Goal: Task Accomplishment & Management: Use online tool/utility

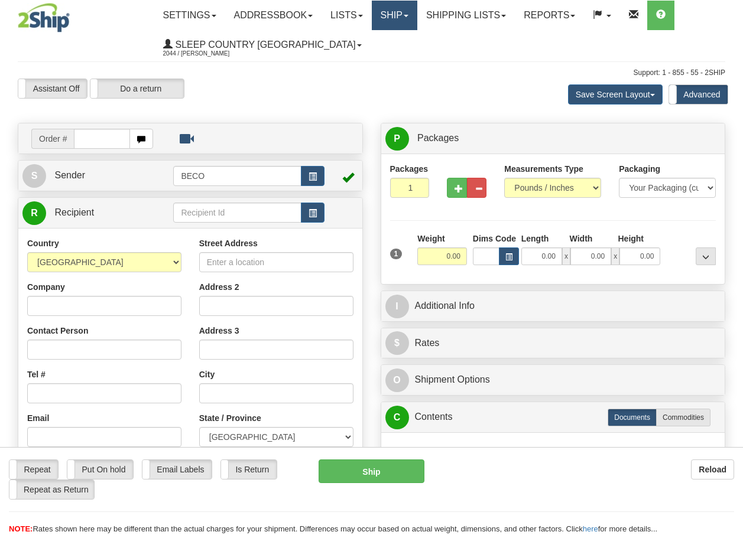
drag, startPoint x: 0, startPoint y: 0, endPoint x: 403, endPoint y: 18, distance: 403.3
click at [403, 18] on link "Ship" at bounding box center [394, 16] width 45 height 30
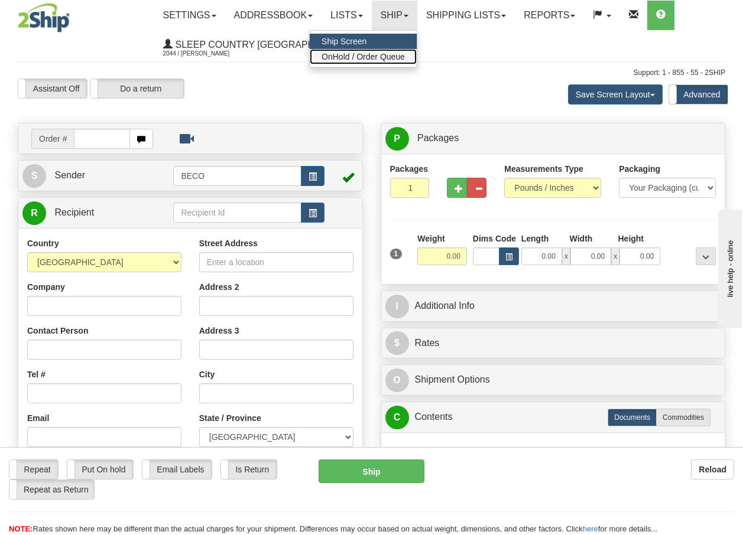
click at [376, 59] on span "OnHold / Order Queue" at bounding box center [362, 56] width 83 height 9
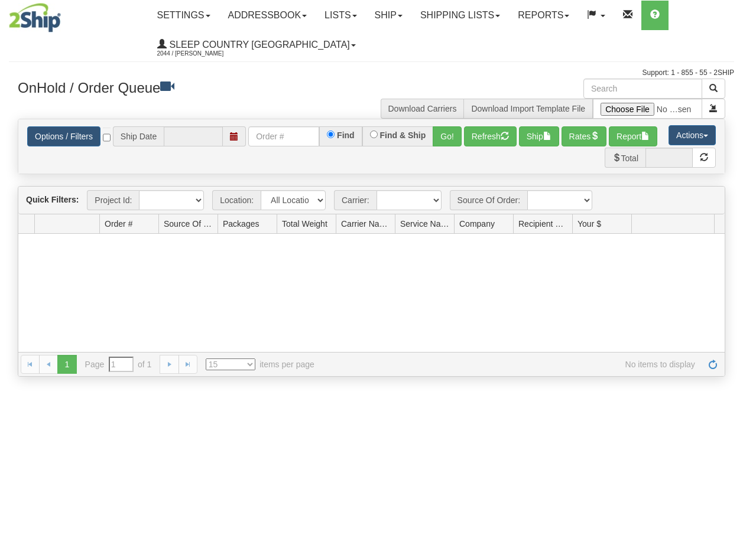
type input "[DATE]"
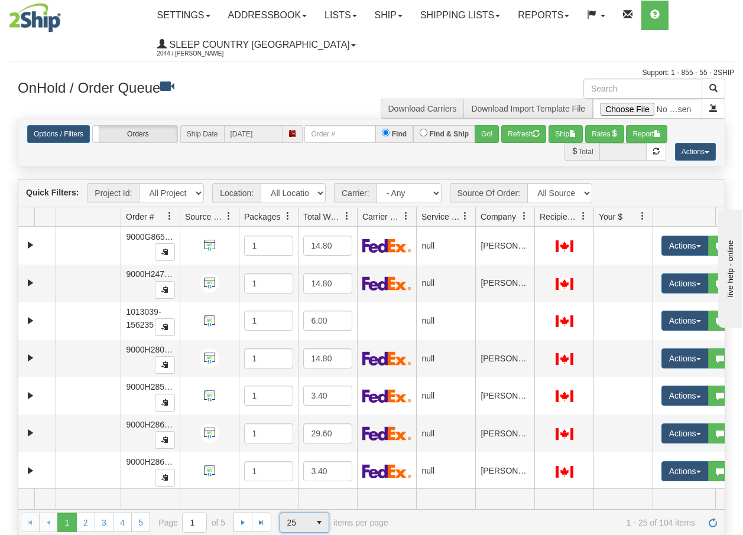
click at [317, 526] on span "select" at bounding box center [319, 522] width 19 height 19
click at [292, 508] on span "100" at bounding box center [291, 504] width 14 height 12
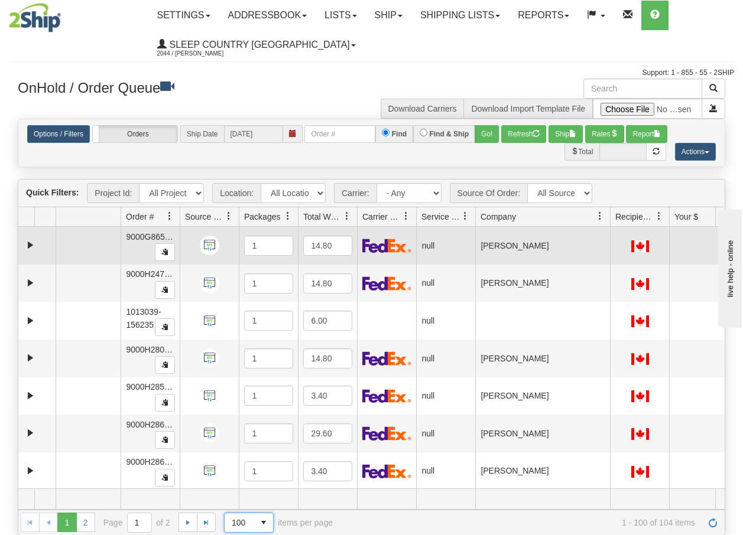
drag, startPoint x: 534, startPoint y: 223, endPoint x: 610, endPoint y: 233, distance: 77.5
click at [610, 233] on div "Quick Filters: Project Id: All Projects Location: All Locations BECO Carrier: -…" at bounding box center [371, 357] width 707 height 356
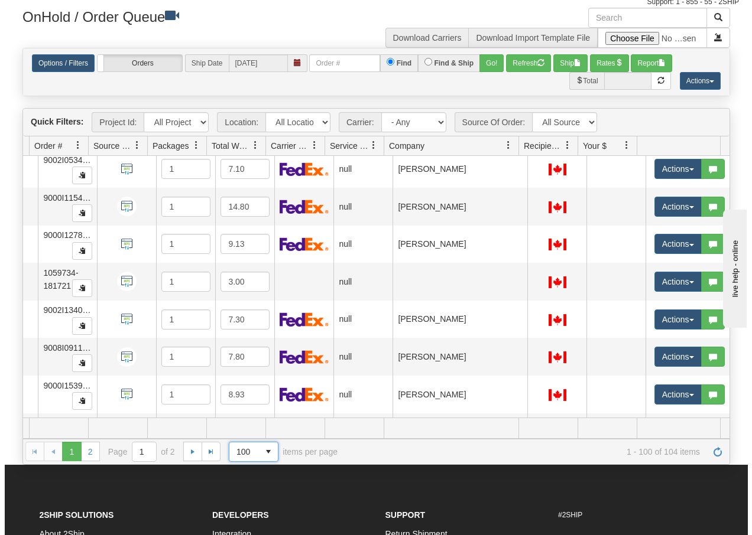
scroll to position [3504, 96]
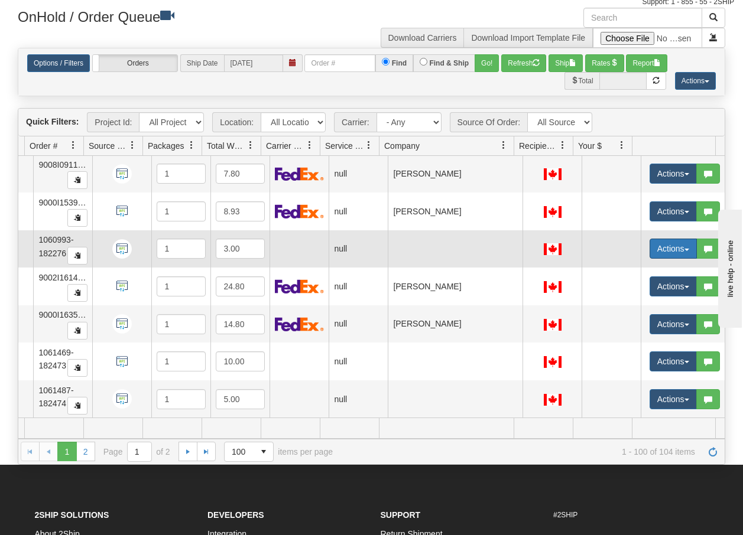
click at [675, 242] on button "Actions" at bounding box center [672, 249] width 47 height 20
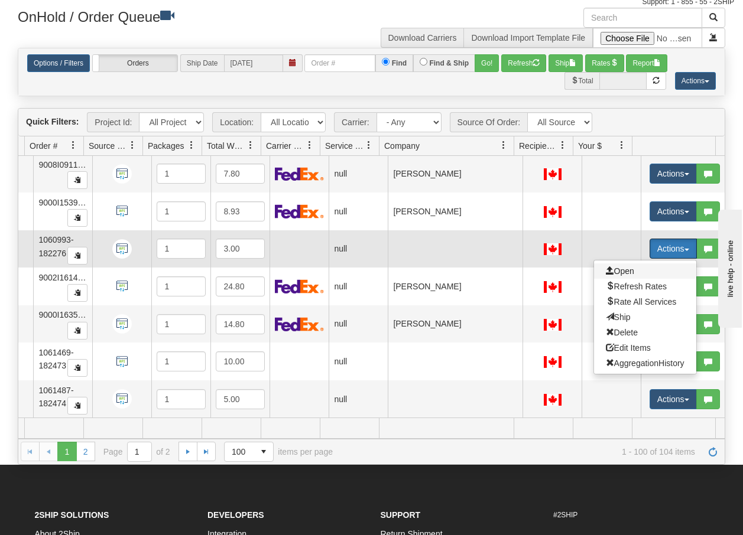
click at [613, 266] on span "Open" at bounding box center [620, 270] width 28 height 9
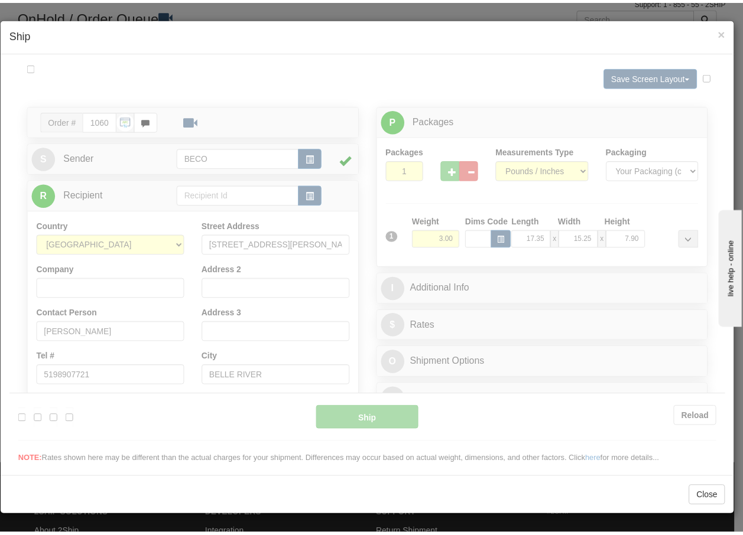
scroll to position [0, 0]
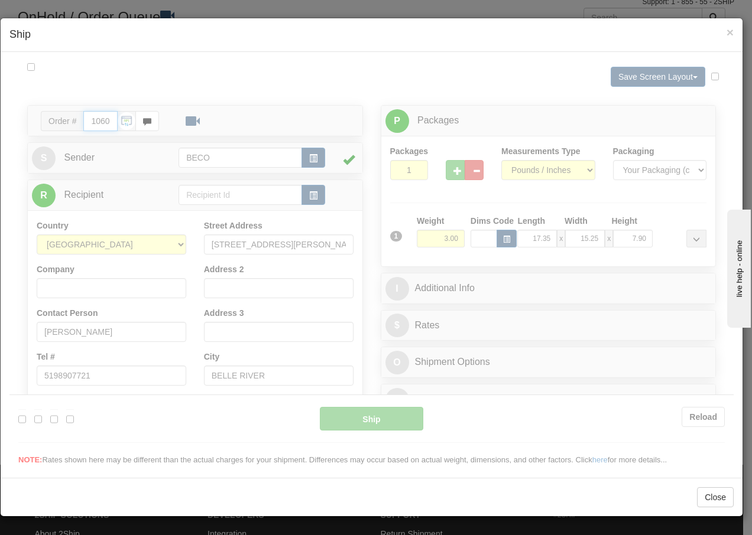
type input "13:49"
type input "16:00"
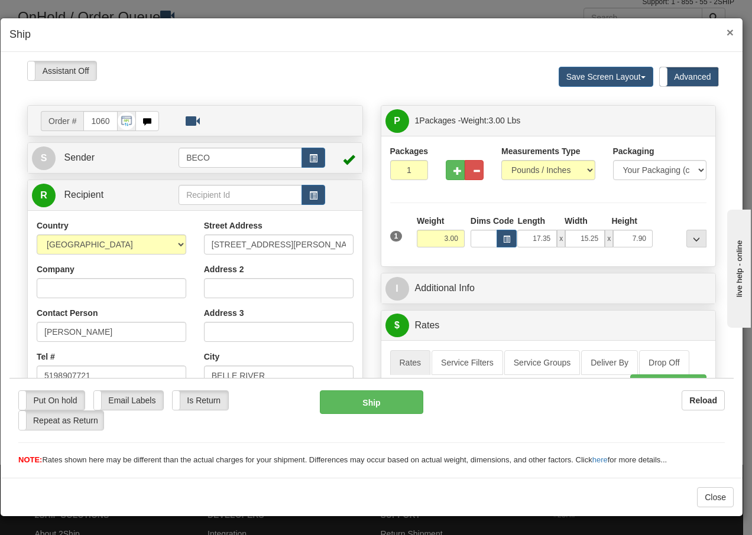
click at [729, 35] on span "×" at bounding box center [729, 32] width 7 height 14
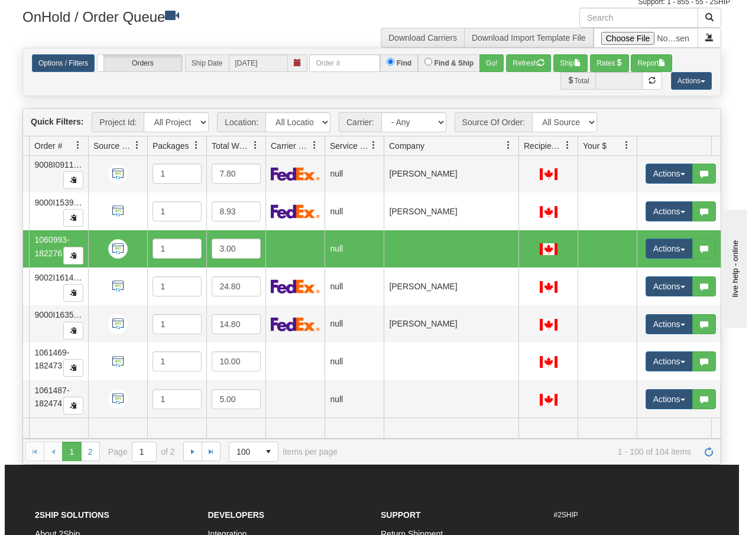
scroll to position [0, 88]
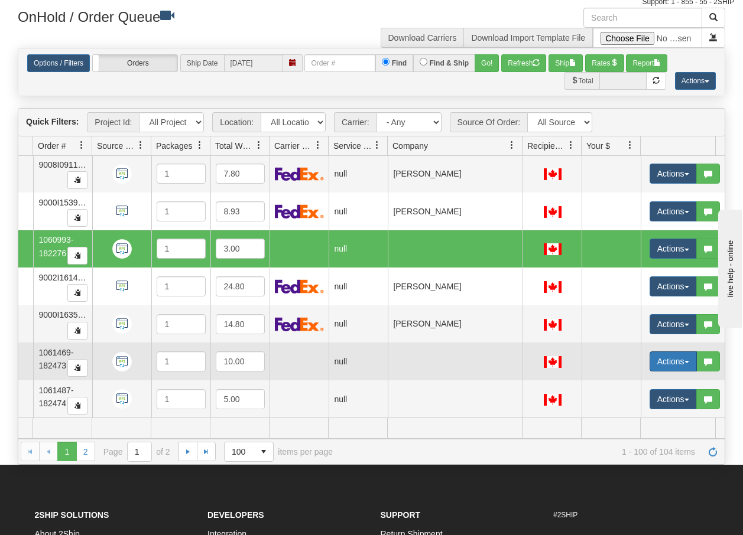
click at [686, 361] on span "button" at bounding box center [686, 362] width 5 height 2
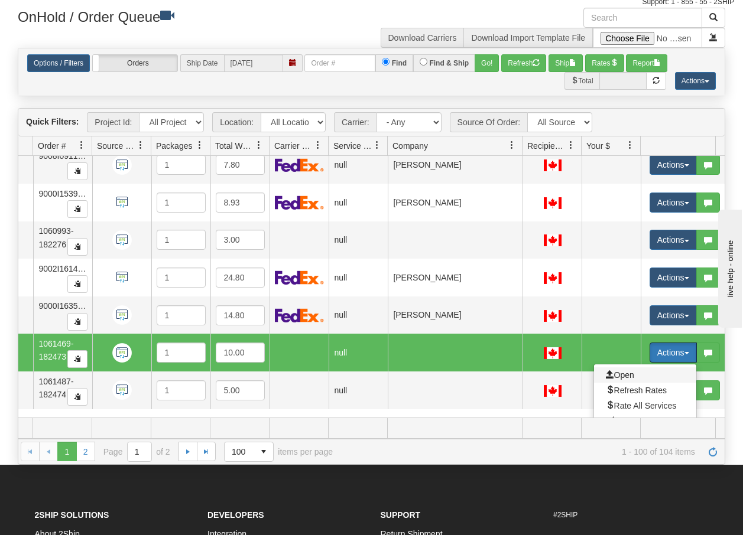
click at [622, 374] on span "Open" at bounding box center [620, 374] width 28 height 9
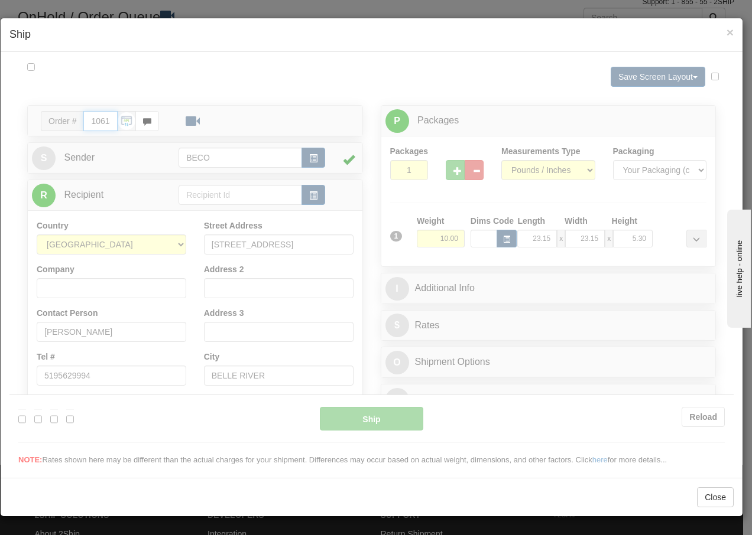
scroll to position [0, 0]
type input "13:49"
type input "16:00"
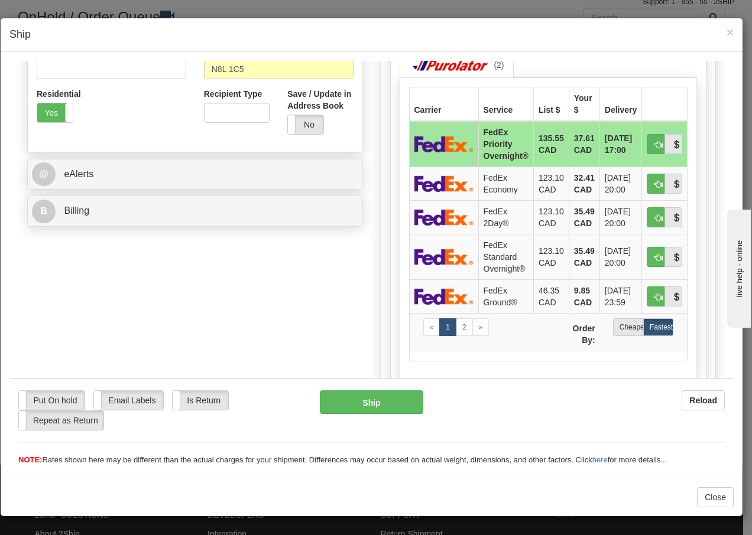
scroll to position [409, 0]
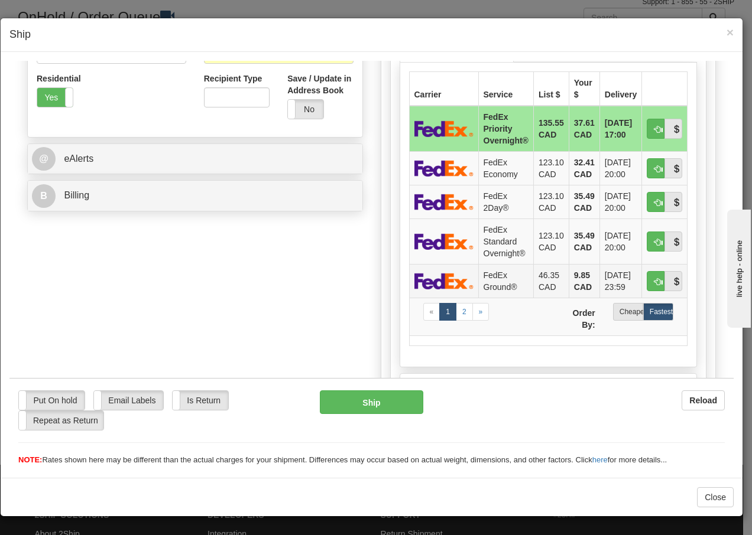
click at [482, 278] on td "FedEx Ground®" at bounding box center [505, 281] width 55 height 34
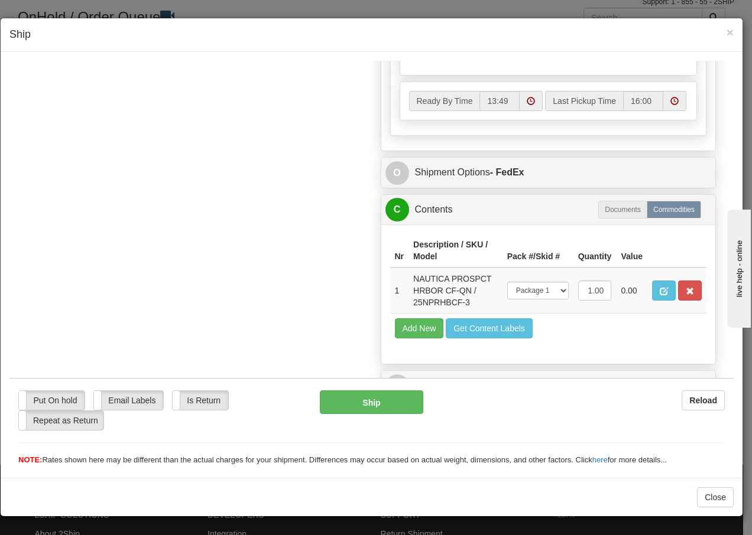
scroll to position [724, 0]
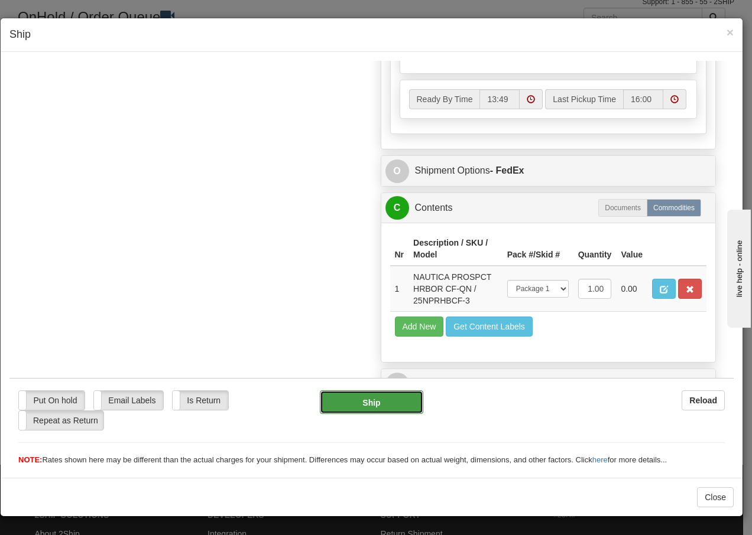
click at [353, 401] on button "Ship" at bounding box center [371, 402] width 103 height 24
type input "92"
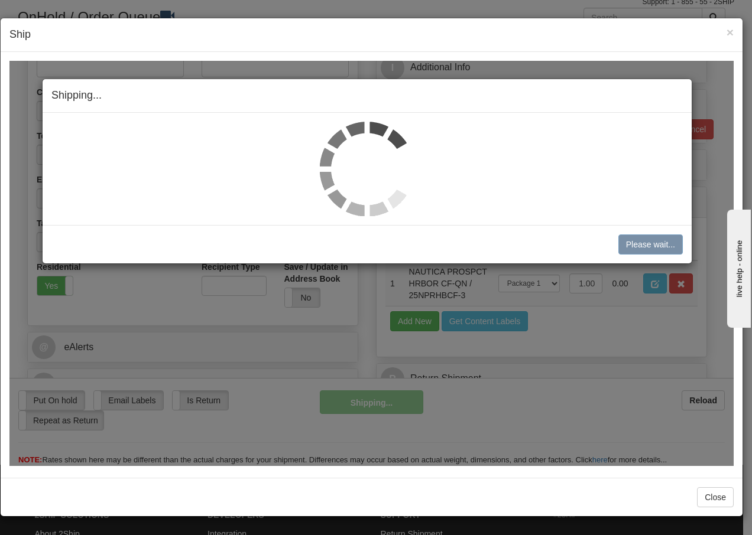
scroll to position [221, 0]
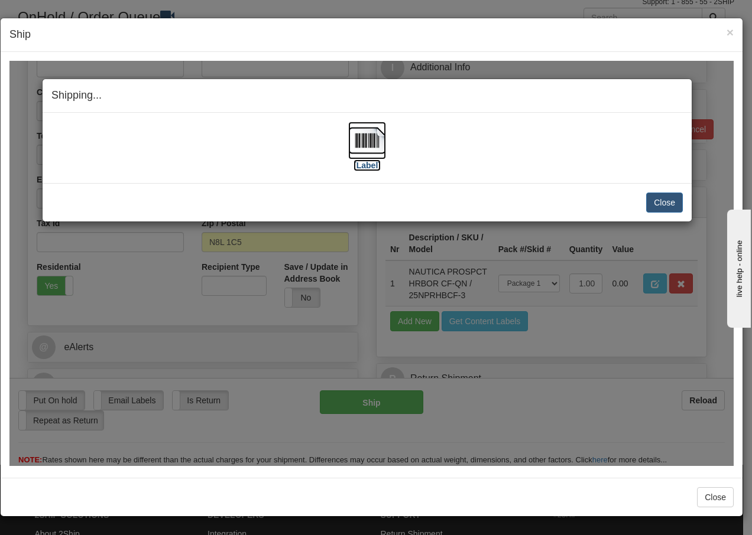
click at [363, 143] on img at bounding box center [367, 140] width 38 height 38
click at [664, 201] on button "Close" at bounding box center [664, 202] width 37 height 20
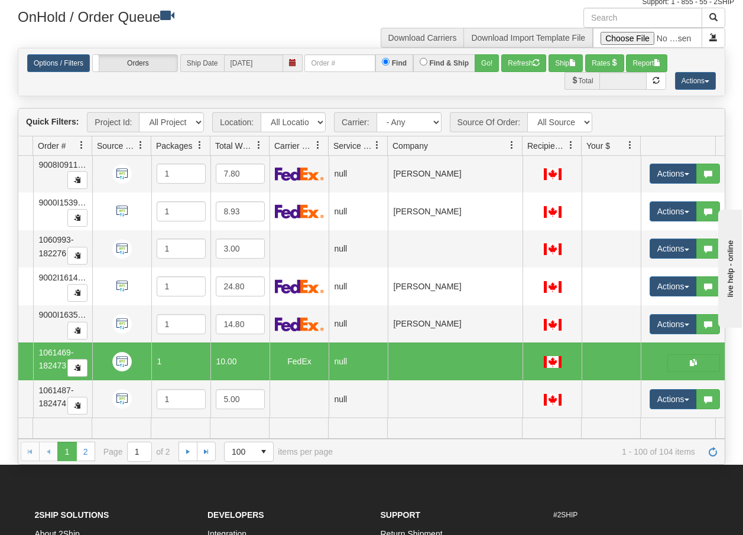
scroll to position [0, 87]
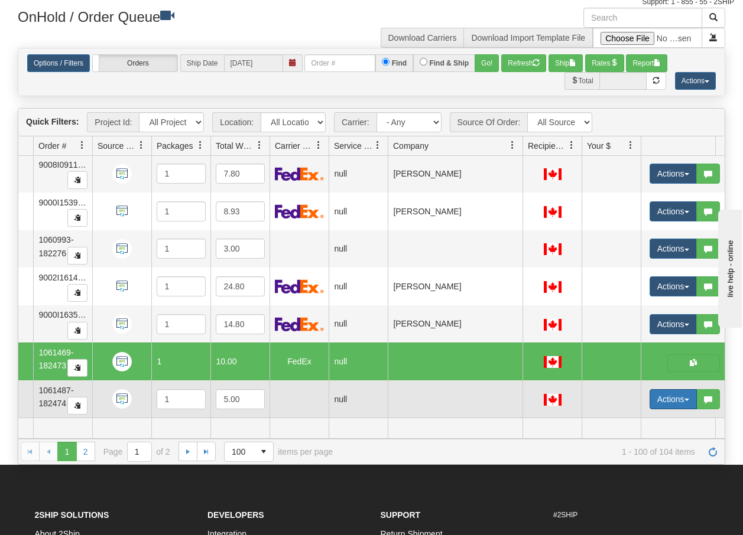
click at [686, 399] on span "button" at bounding box center [686, 400] width 5 height 2
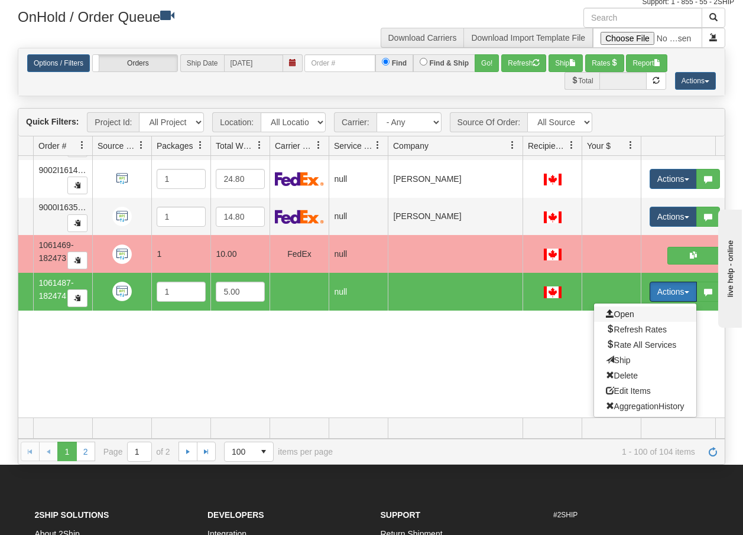
click at [621, 310] on span "Open" at bounding box center [620, 314] width 28 height 9
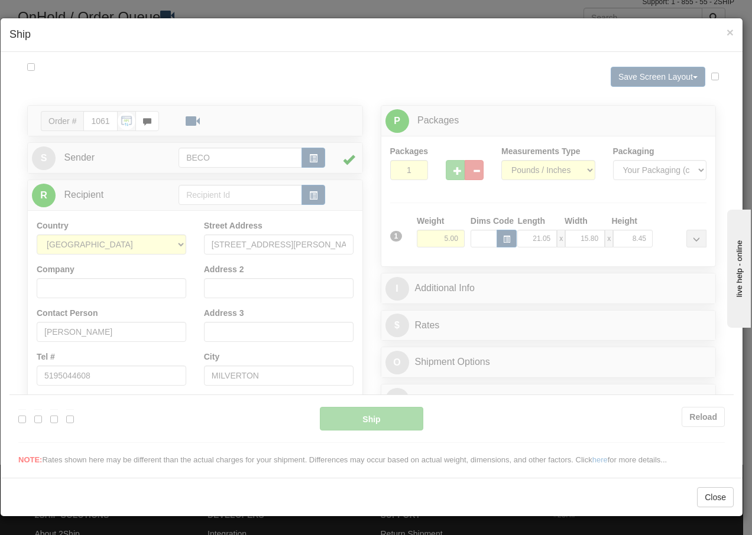
scroll to position [0, 0]
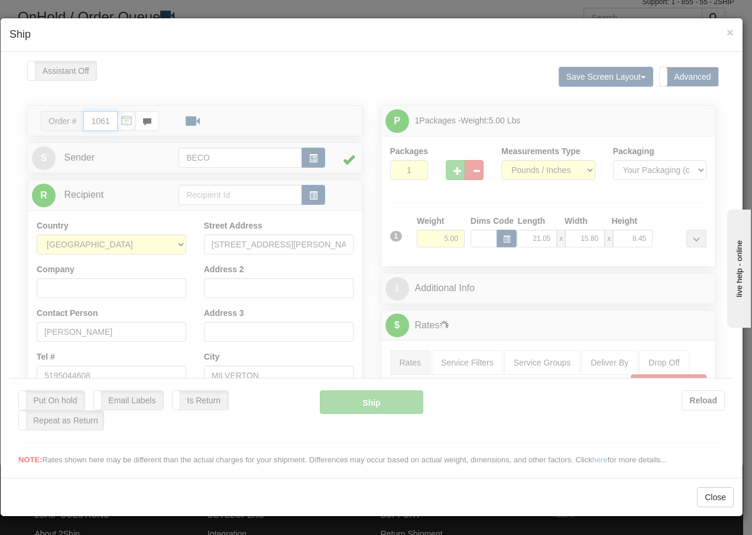
type input "13:50"
type input "16:00"
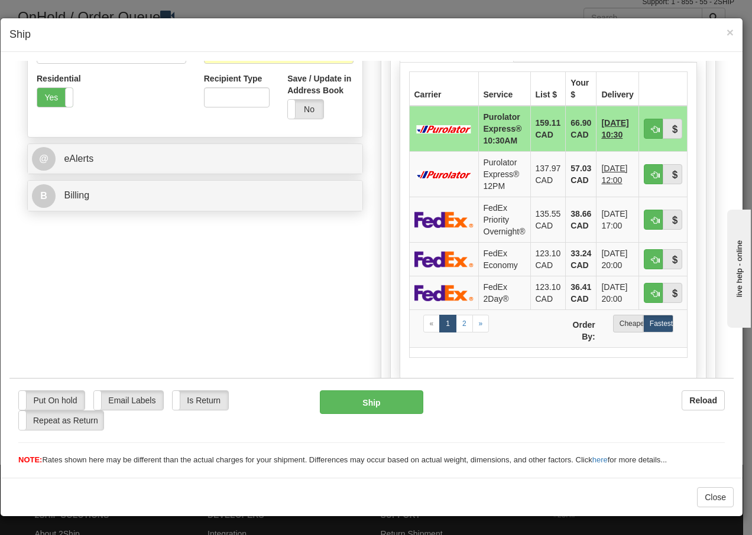
scroll to position [465, 0]
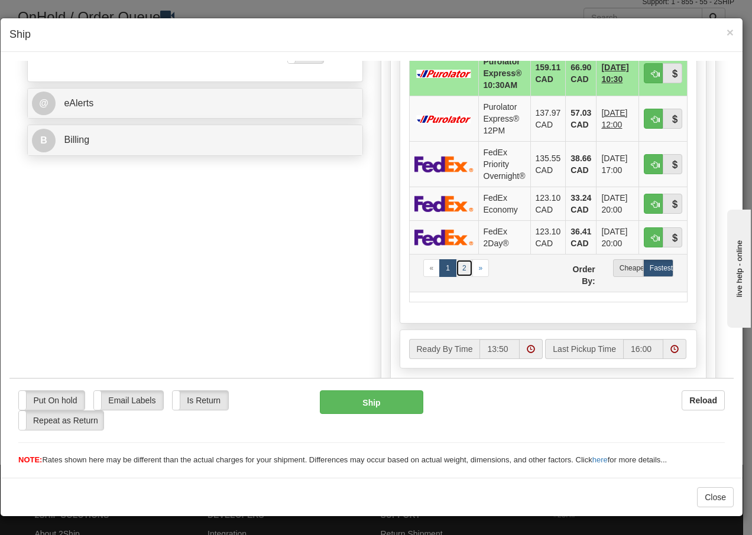
click at [458, 268] on link "2" at bounding box center [464, 268] width 17 height 18
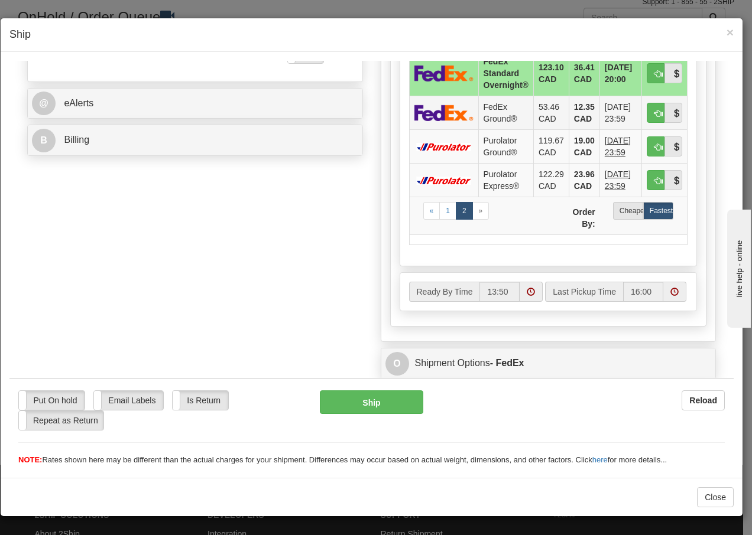
click at [487, 112] on td "FedEx Ground®" at bounding box center [505, 112] width 55 height 34
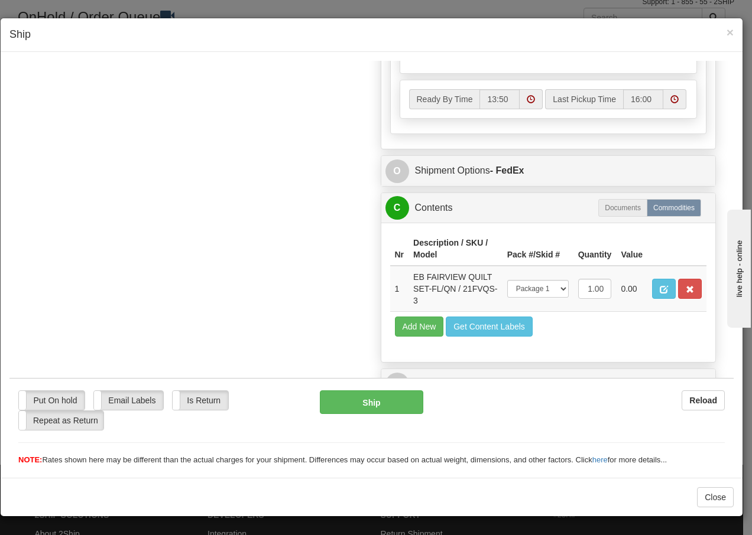
scroll to position [678, 0]
click at [368, 405] on button "Ship" at bounding box center [371, 402] width 103 height 24
type input "92"
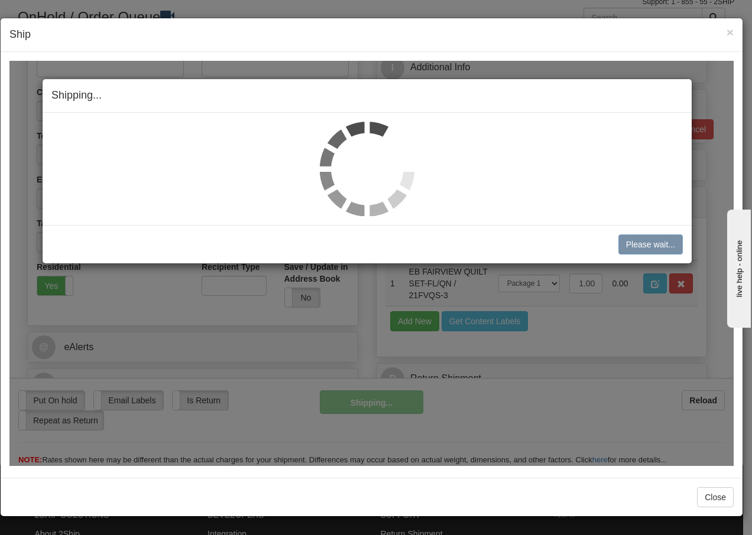
scroll to position [239, 0]
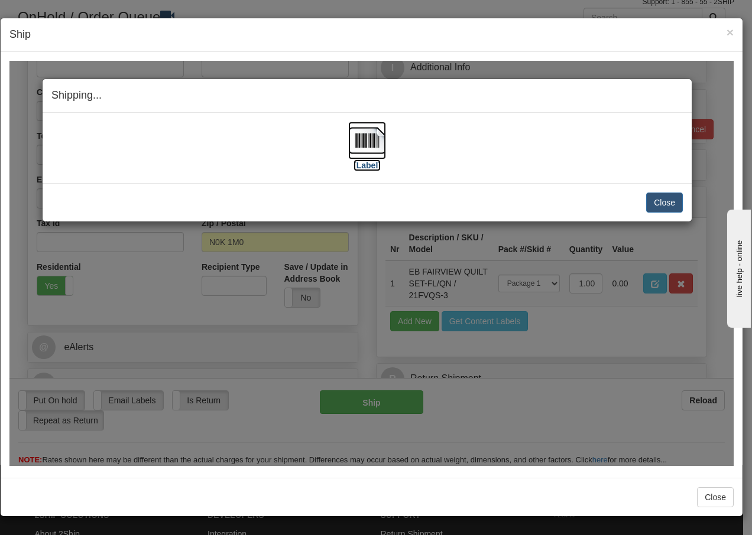
click at [360, 142] on img at bounding box center [367, 140] width 38 height 38
click at [668, 201] on button "Close" at bounding box center [664, 202] width 37 height 20
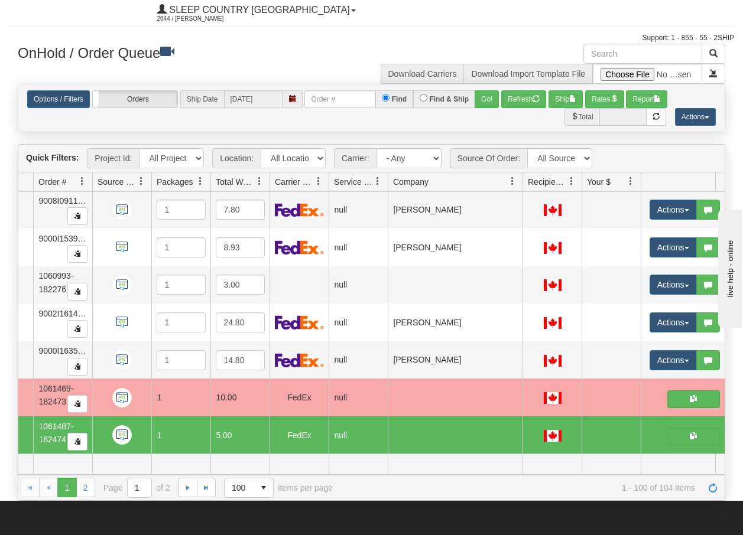
scroll to position [0, 0]
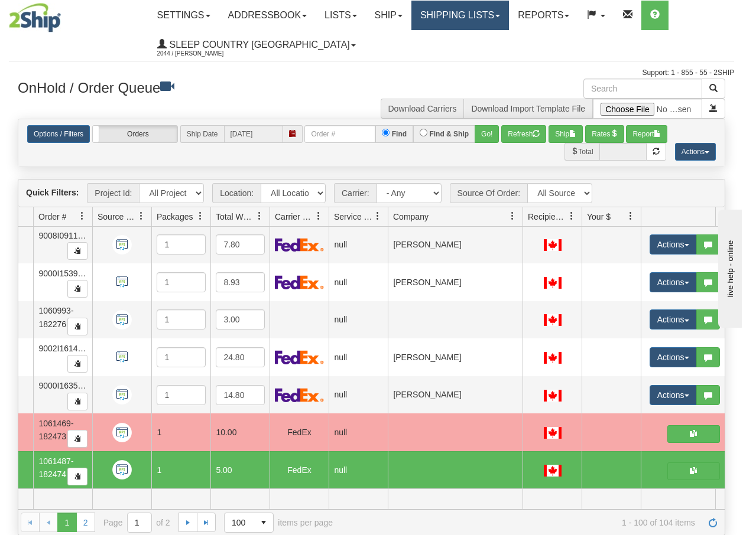
click at [477, 25] on link "Shipping lists" at bounding box center [459, 16] width 97 height 30
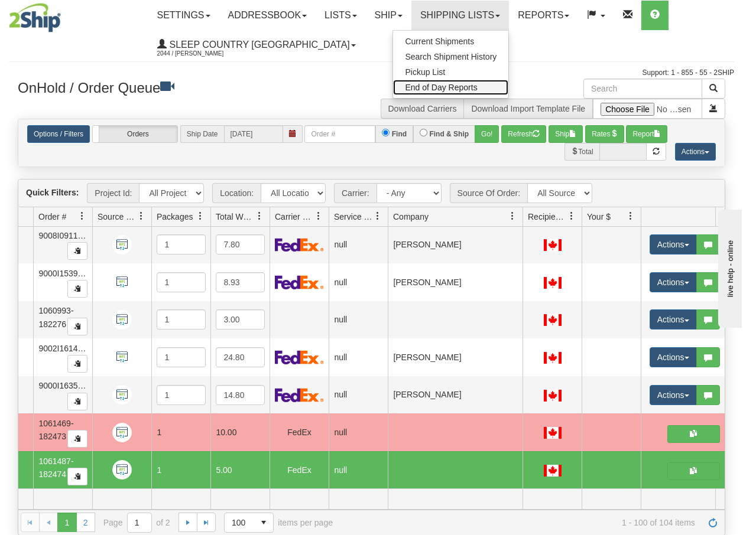
click at [467, 87] on span "End of Day Reports" at bounding box center [441, 87] width 72 height 9
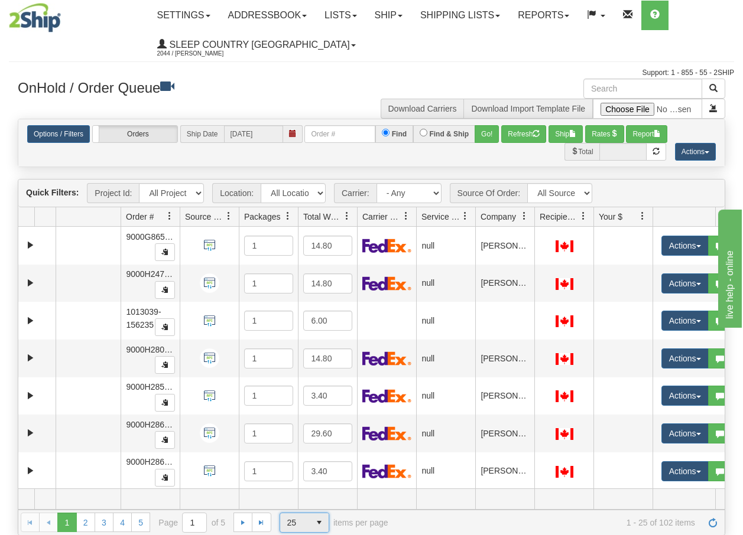
click at [317, 525] on span "select" at bounding box center [319, 522] width 19 height 19
click at [293, 503] on span "100" at bounding box center [291, 504] width 14 height 12
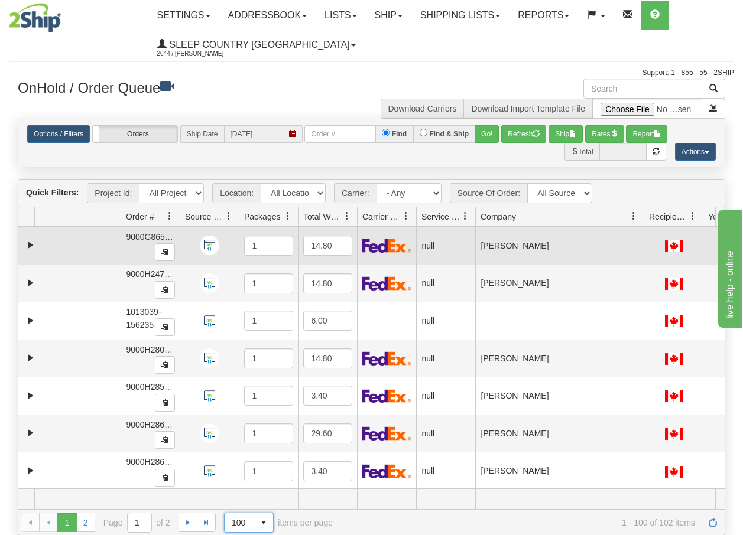
drag, startPoint x: 536, startPoint y: 220, endPoint x: 645, endPoint y: 236, distance: 109.9
click at [645, 236] on div "Quick Filters: Project Id: All Projects Location: All Locations BECO Carrier: -…" at bounding box center [371, 357] width 707 height 356
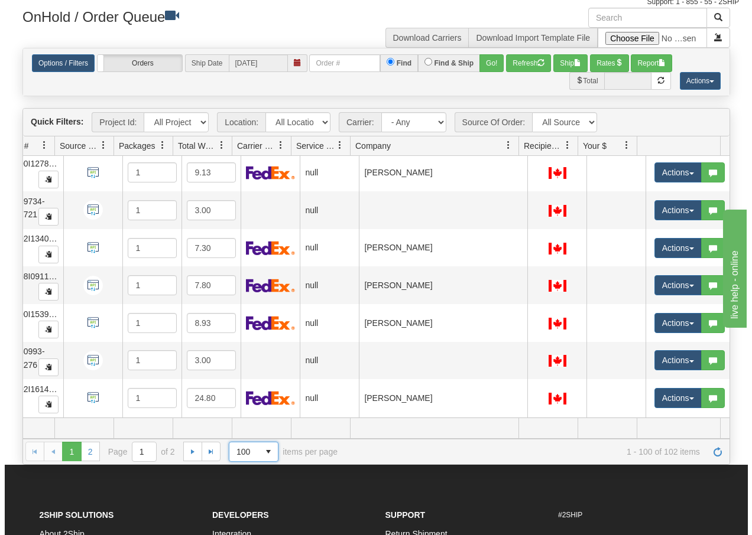
scroll to position [3504, 130]
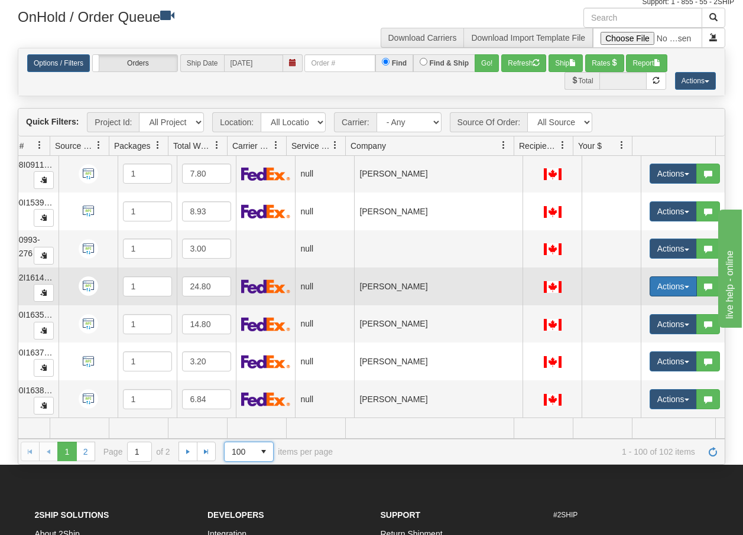
click at [684, 286] on span "button" at bounding box center [686, 287] width 5 height 2
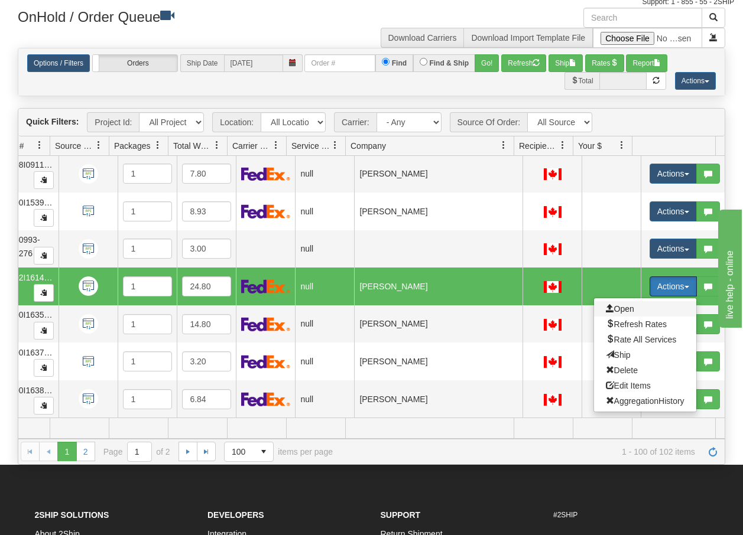
click at [617, 304] on span "Open" at bounding box center [620, 308] width 28 height 9
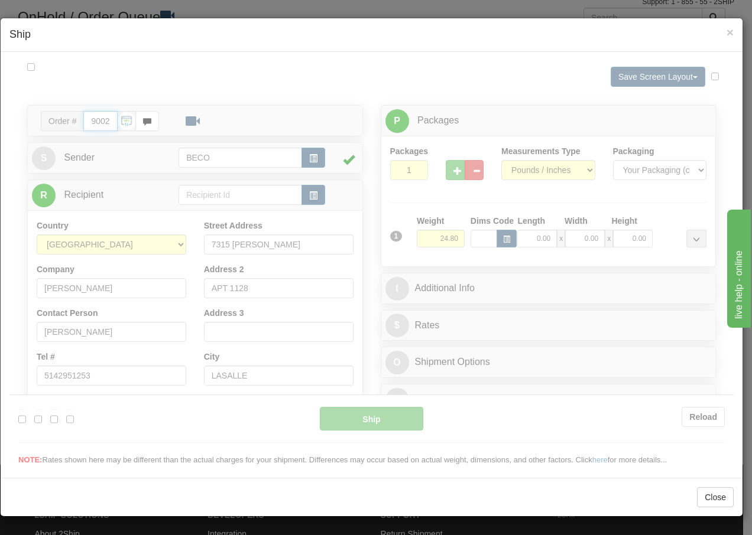
type input "13:53"
type input "16:00"
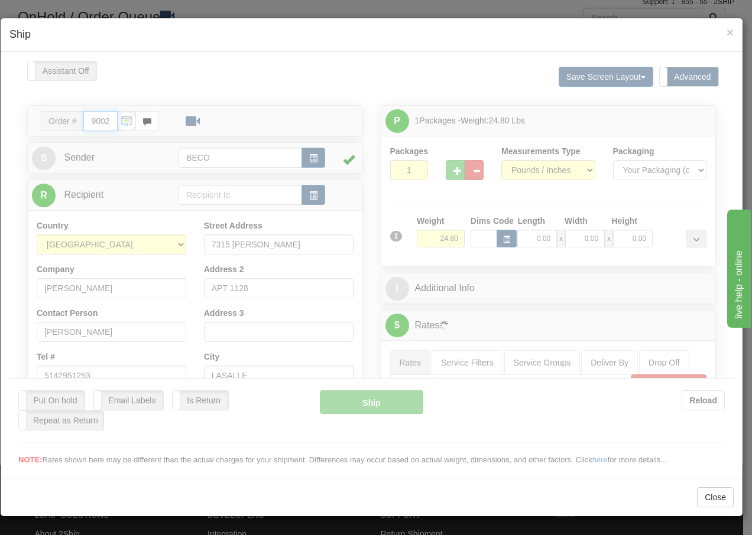
scroll to position [0, 0]
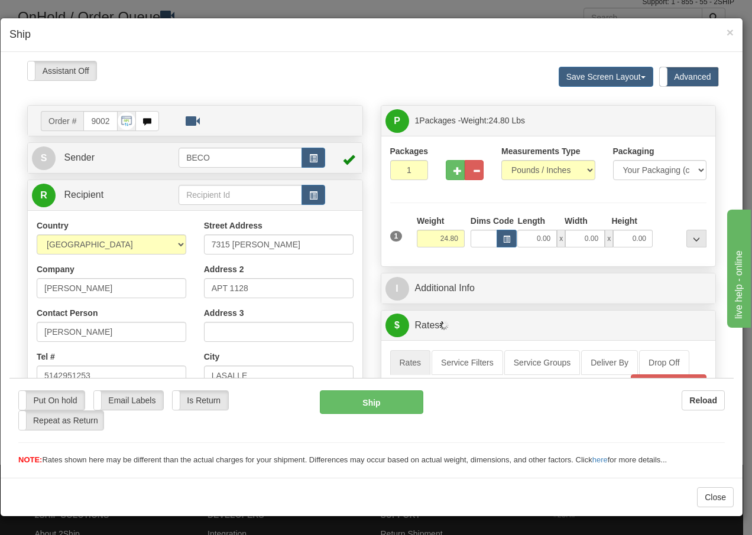
click at [450, 174] on div at bounding box center [371, 262] width 724 height 405
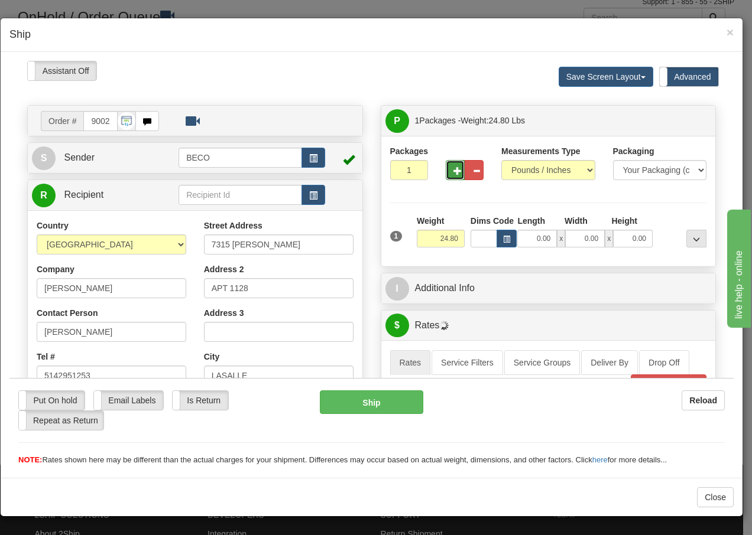
click at [453, 168] on span "button" at bounding box center [457, 171] width 8 height 8
type input "2"
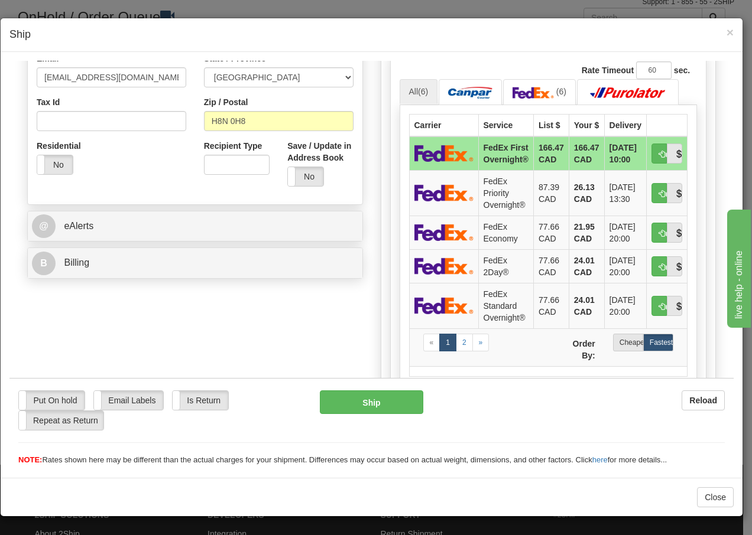
scroll to position [355, 0]
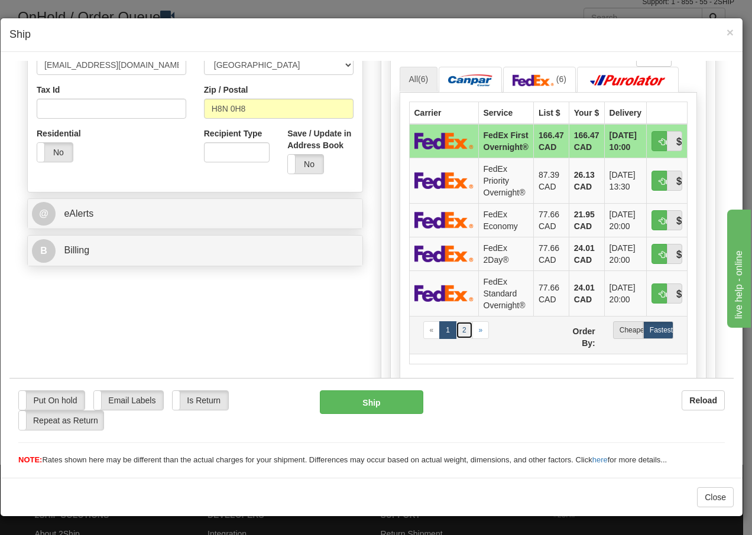
click at [458, 331] on link "2" at bounding box center [464, 330] width 17 height 18
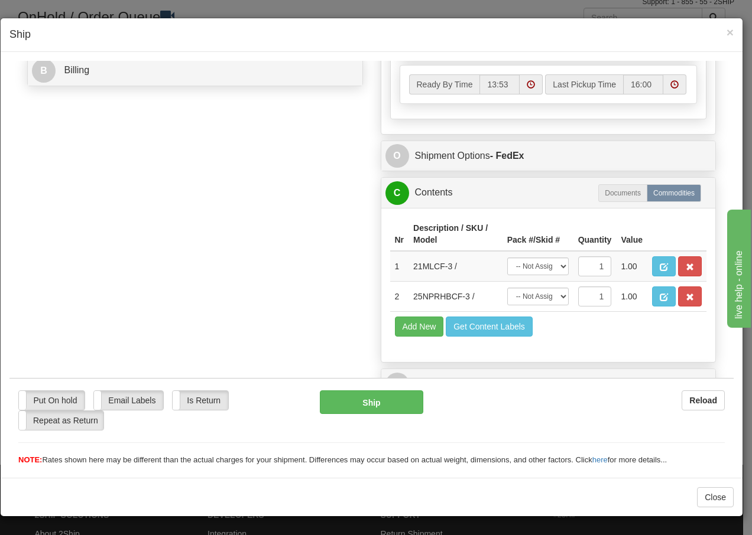
scroll to position [555, 0]
drag, startPoint x: 550, startPoint y: 265, endPoint x: 548, endPoint y: 277, distance: 11.5
click at [549, 268] on select "-- Not Assigned -- Package 1 Package 2" at bounding box center [537, 266] width 61 height 18
select select "0"
click at [507, 257] on select "-- Not Assigned -- Package 1 Package 2" at bounding box center [537, 266] width 61 height 18
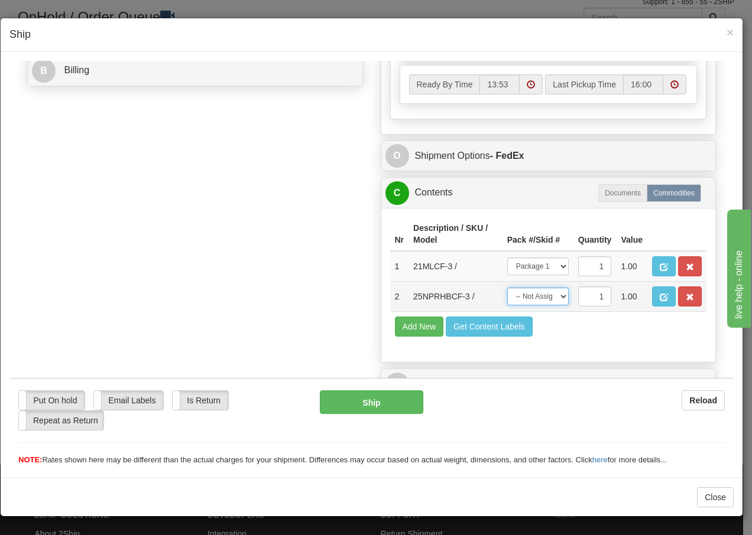
click at [545, 297] on select "-- Not Assigned -- Package 1 Package 2" at bounding box center [537, 296] width 61 height 18
select select "1"
click at [507, 287] on select "-- Not Assigned -- Package 1 Package 2" at bounding box center [537, 296] width 61 height 18
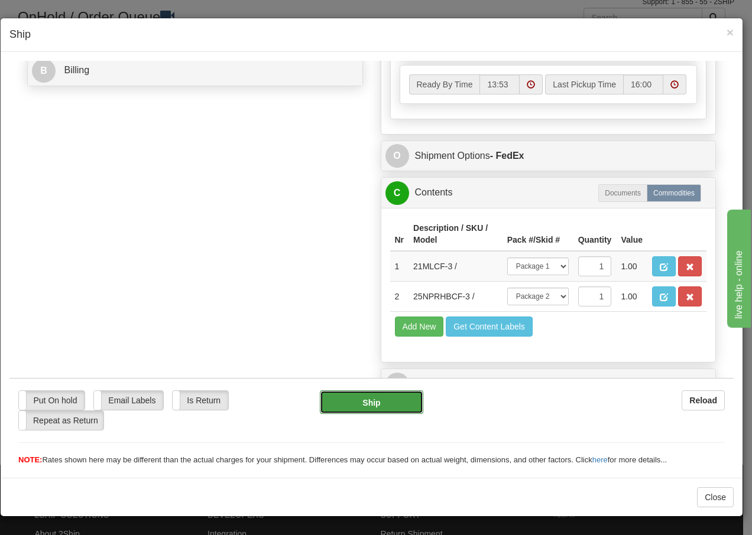
click at [344, 402] on button "Ship" at bounding box center [371, 402] width 103 height 24
type input "92"
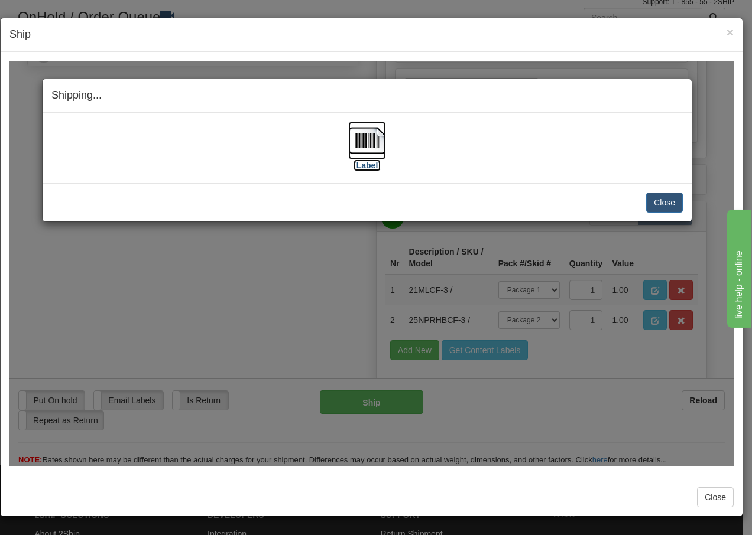
click at [369, 137] on img at bounding box center [367, 140] width 38 height 38
click at [660, 199] on button "Close" at bounding box center [664, 202] width 37 height 20
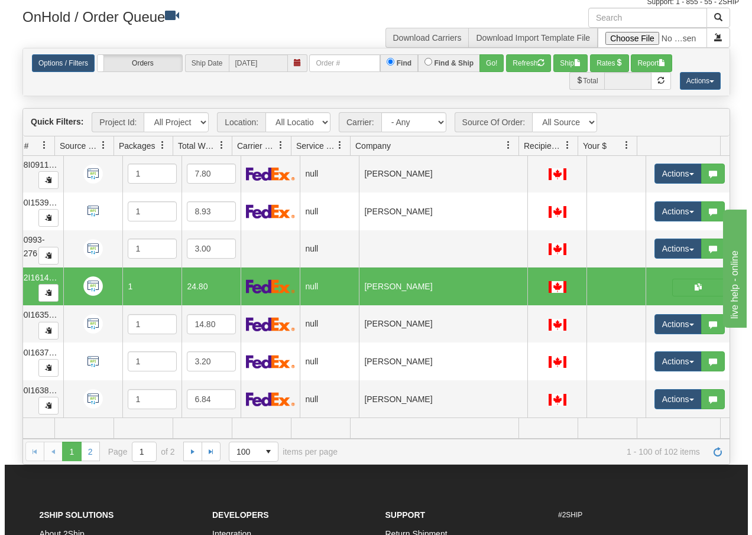
scroll to position [0, 122]
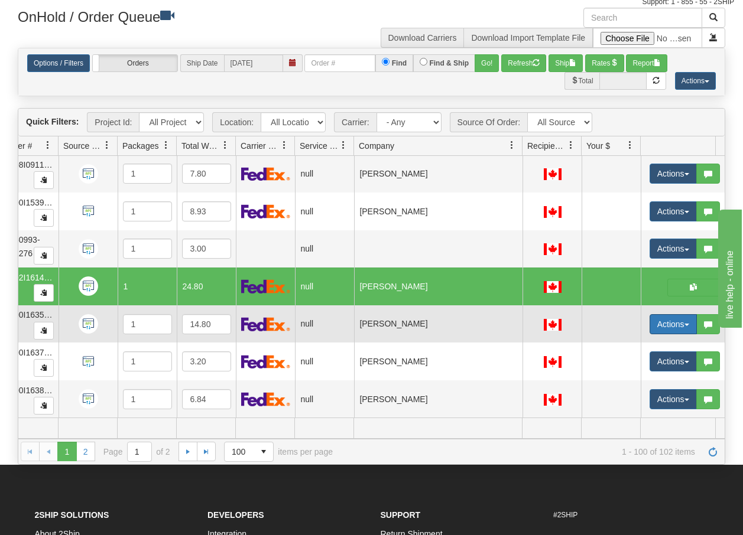
click at [688, 314] on button "Actions" at bounding box center [672, 324] width 47 height 20
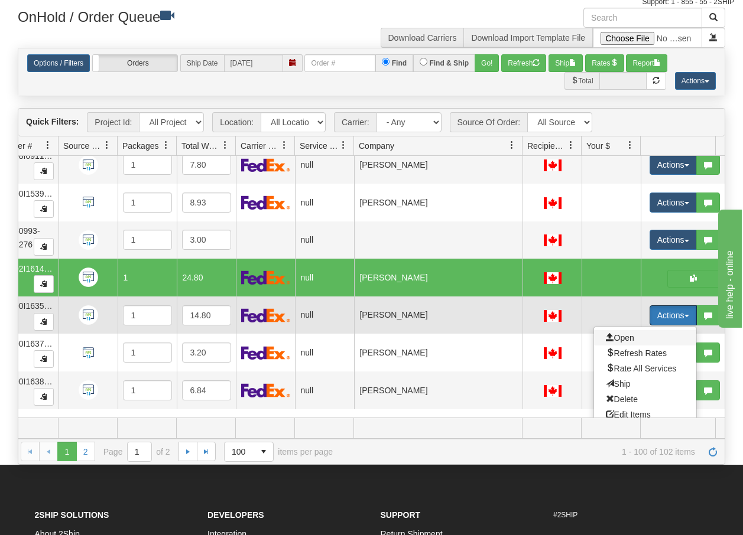
click at [630, 340] on span "Open" at bounding box center [620, 337] width 28 height 9
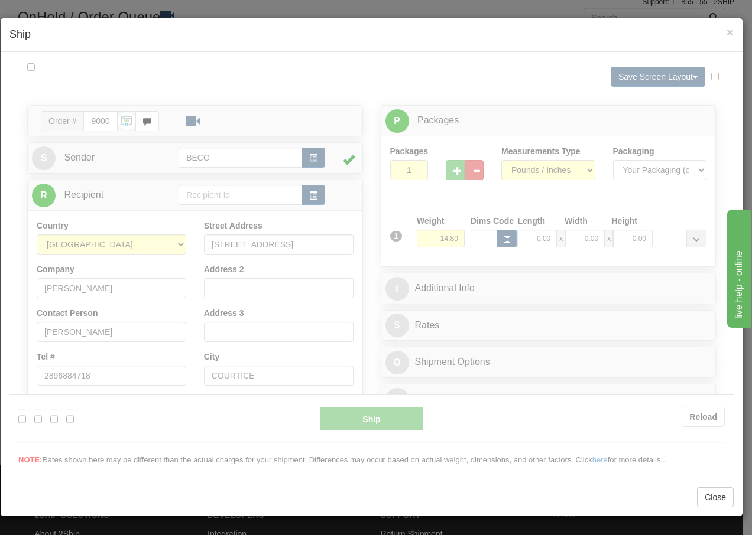
scroll to position [0, 0]
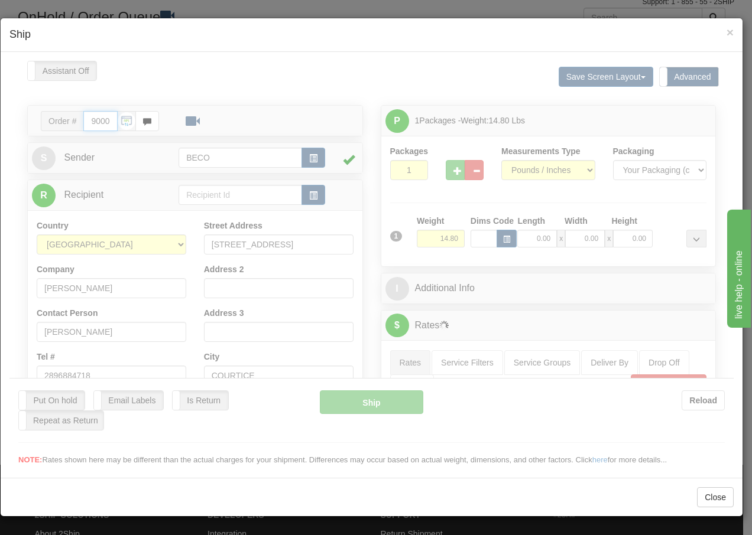
type input "13:54"
type input "16:00"
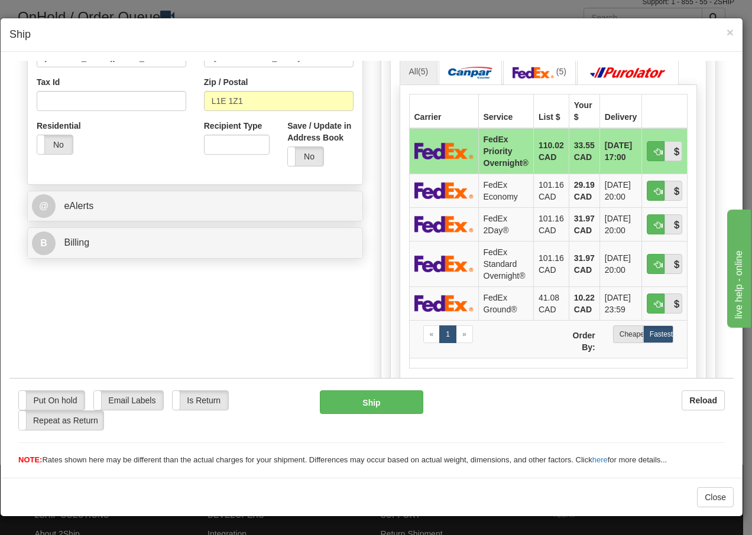
scroll to position [386, 0]
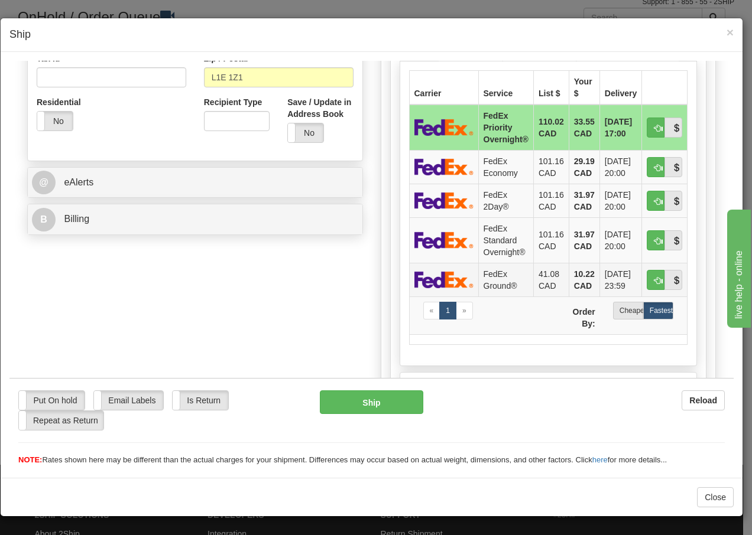
click at [491, 278] on td "FedEx Ground®" at bounding box center [505, 279] width 55 height 34
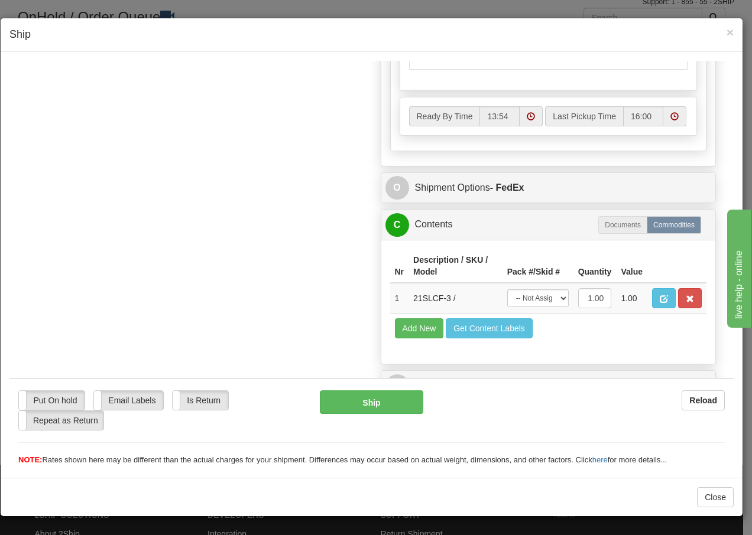
scroll to position [683, 0]
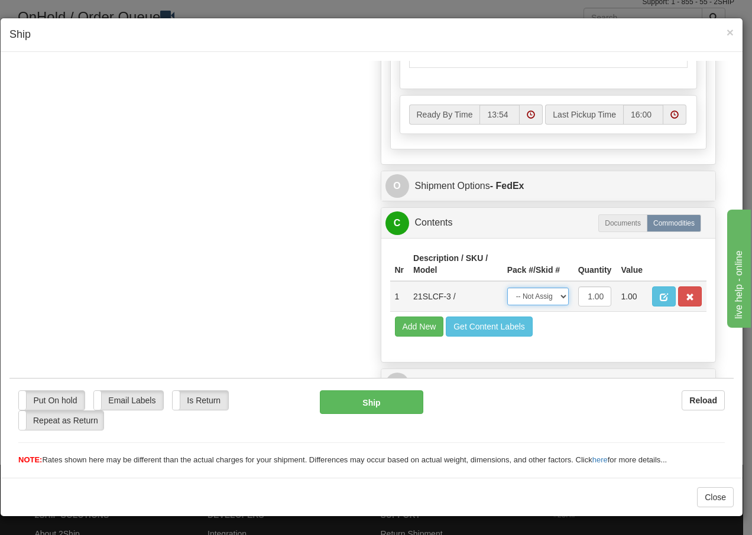
drag, startPoint x: 551, startPoint y: 300, endPoint x: 551, endPoint y: 307, distance: 7.7
click at [551, 300] on select "-- Not Assigned -- Package 1" at bounding box center [537, 296] width 61 height 18
select select "0"
click at [507, 287] on select "-- Not Assigned -- Package 1" at bounding box center [537, 296] width 61 height 18
click at [362, 400] on button "Ship" at bounding box center [371, 402] width 103 height 24
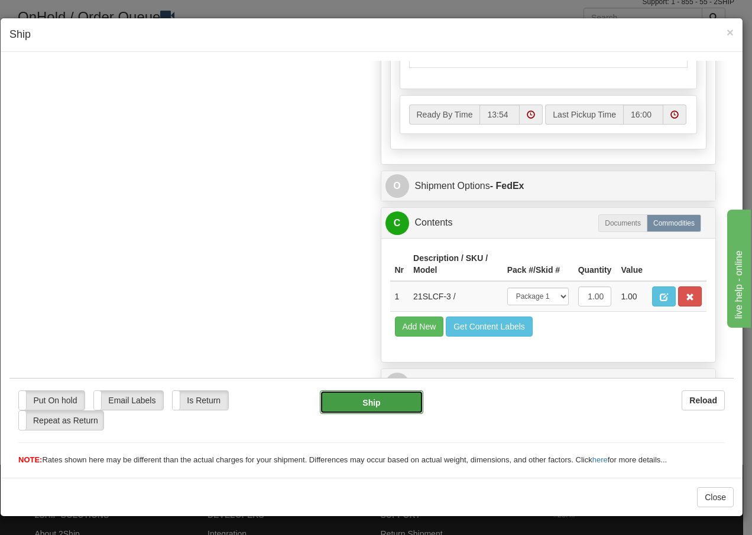
type input "92"
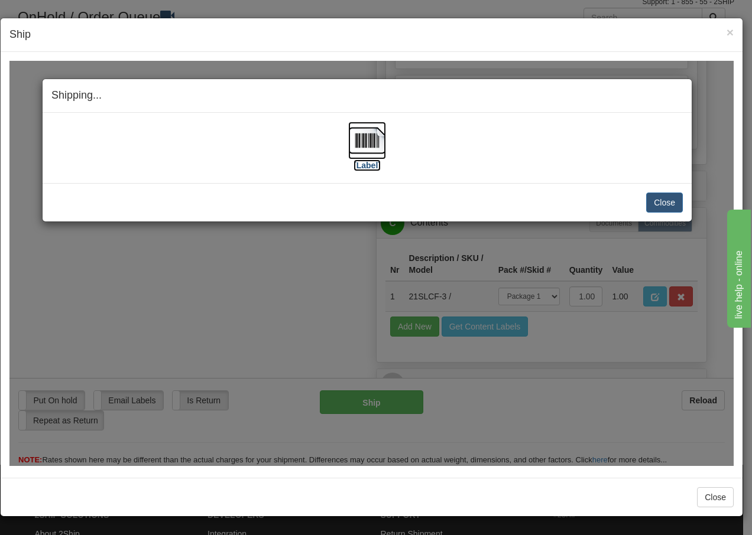
click at [368, 142] on img at bounding box center [367, 140] width 38 height 38
click at [676, 206] on button "Close" at bounding box center [664, 202] width 37 height 20
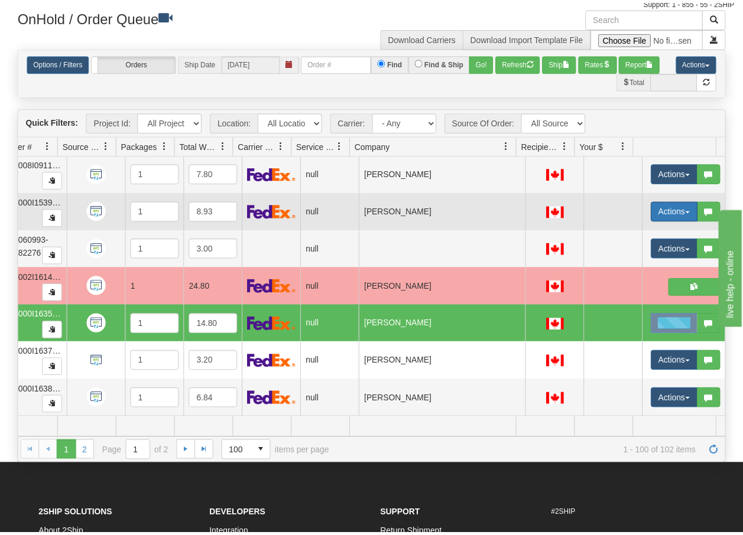
scroll to position [0, 121]
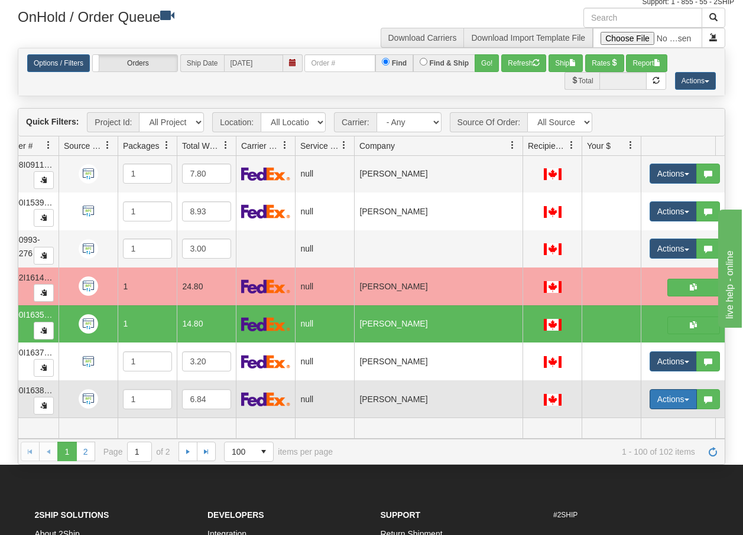
click at [688, 399] on span "button" at bounding box center [686, 400] width 5 height 2
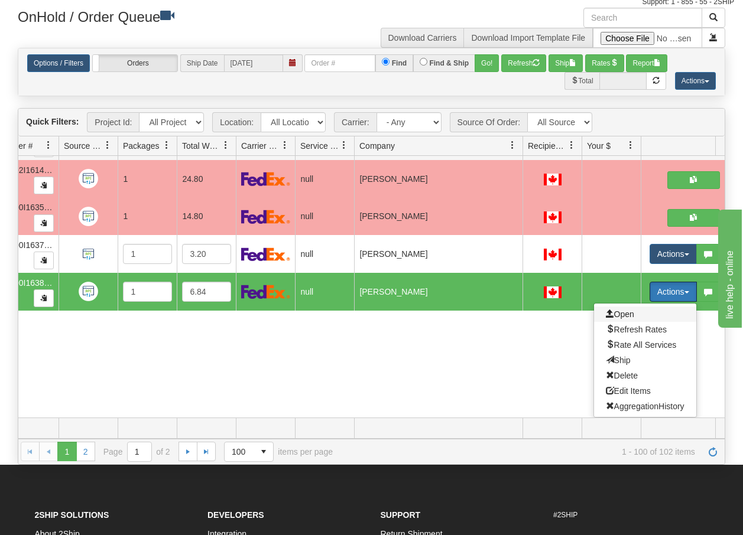
click at [622, 310] on span "Open" at bounding box center [620, 314] width 28 height 9
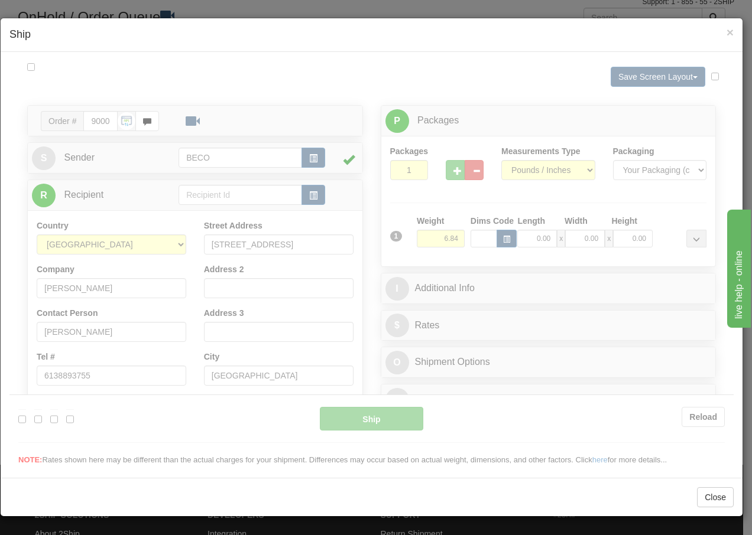
scroll to position [0, 0]
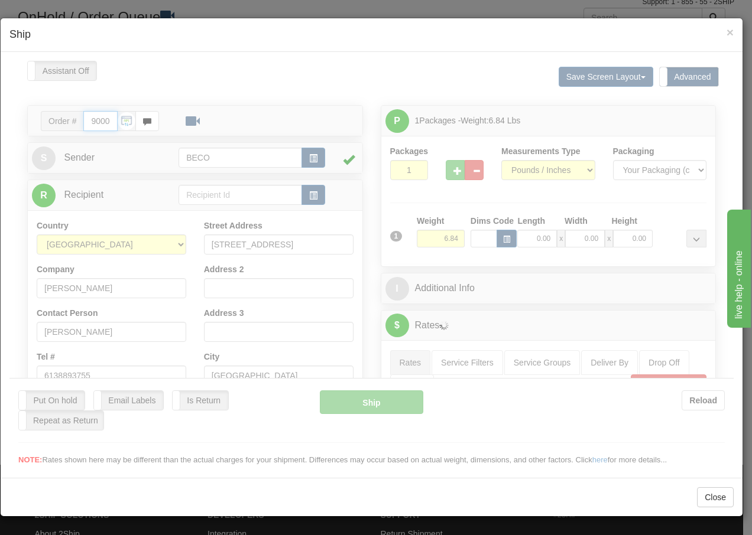
type input "13:54"
type input "16:00"
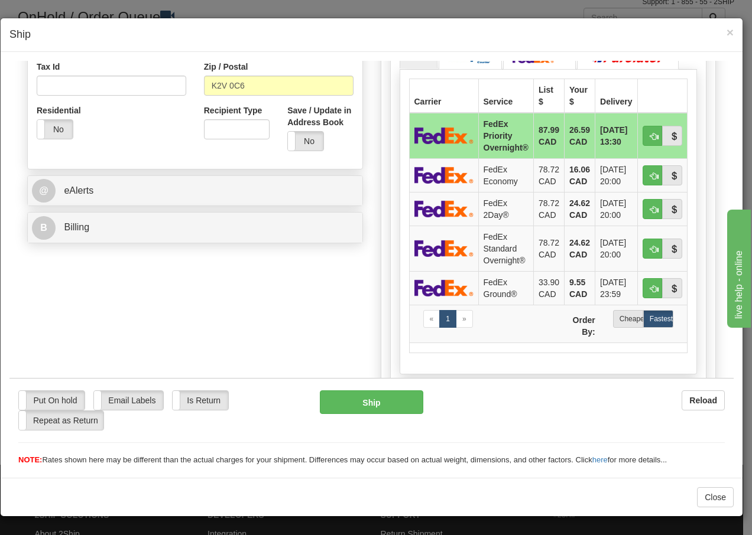
scroll to position [386, 0]
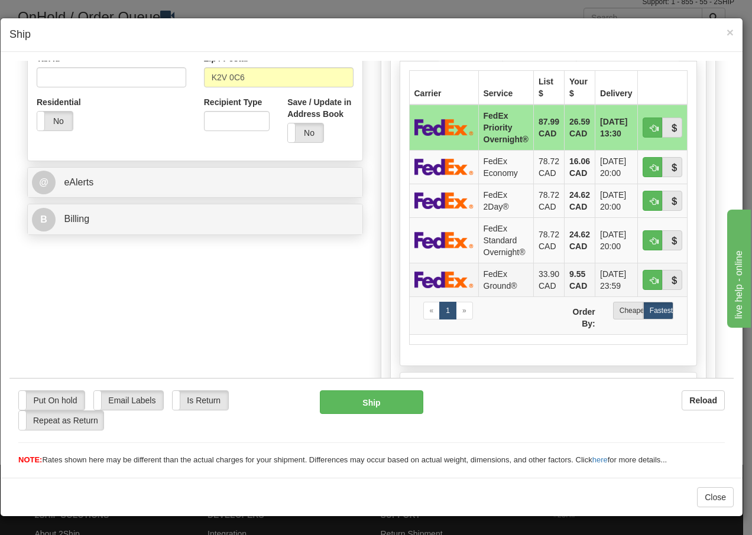
click at [489, 277] on td "FedEx Ground®" at bounding box center [505, 279] width 55 height 34
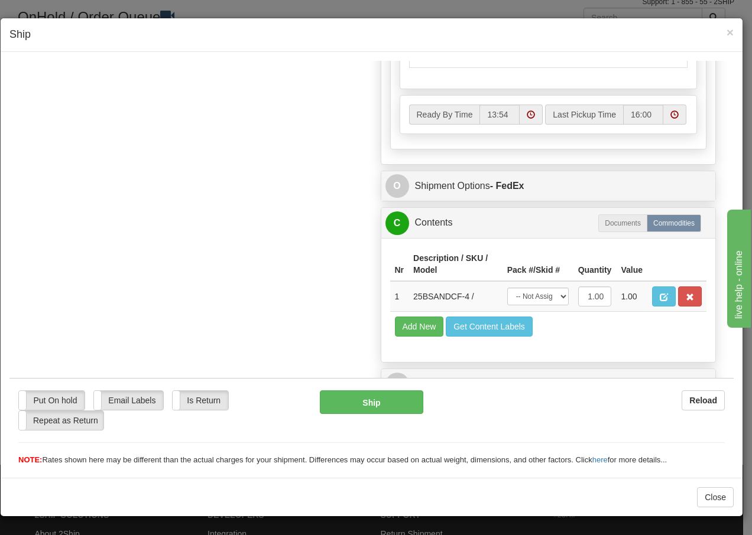
scroll to position [683, 0]
click at [543, 301] on select "-- Not Assigned -- Package 1" at bounding box center [537, 296] width 61 height 18
select select "0"
click at [507, 287] on select "-- Not Assigned -- Package 1" at bounding box center [537, 296] width 61 height 18
click at [333, 404] on button "Ship" at bounding box center [371, 402] width 103 height 24
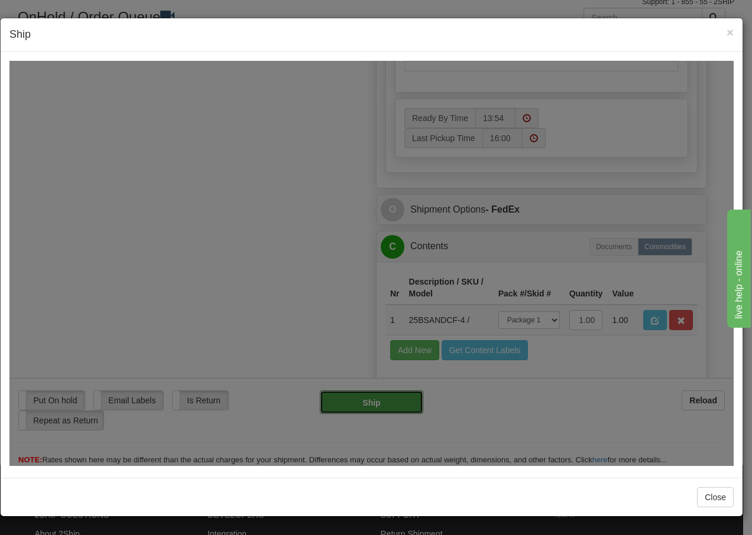
type input "92"
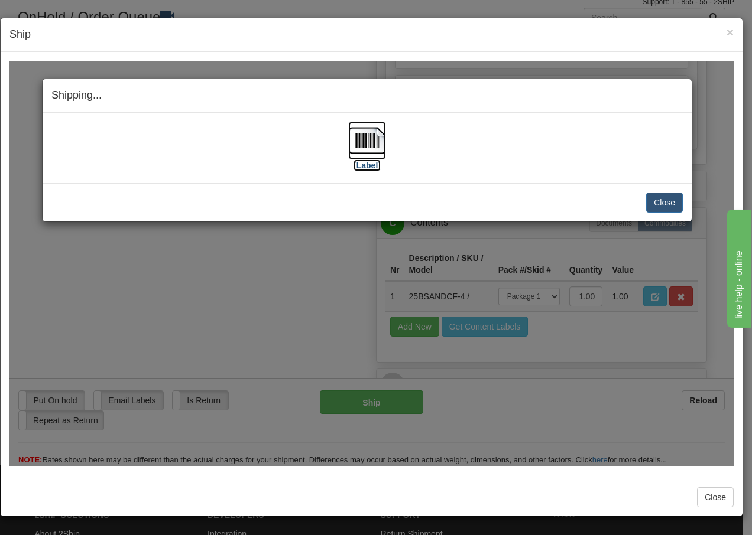
click at [366, 142] on img at bounding box center [367, 140] width 38 height 38
click at [659, 204] on button "Close" at bounding box center [664, 202] width 37 height 20
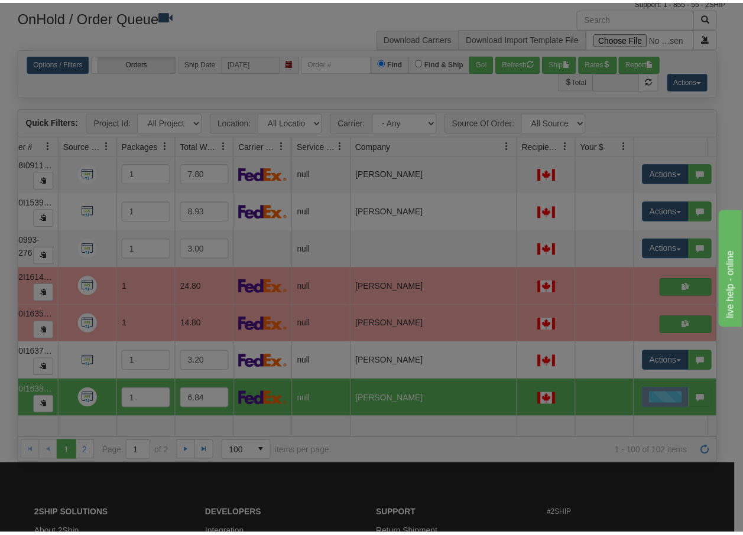
scroll to position [0, 0]
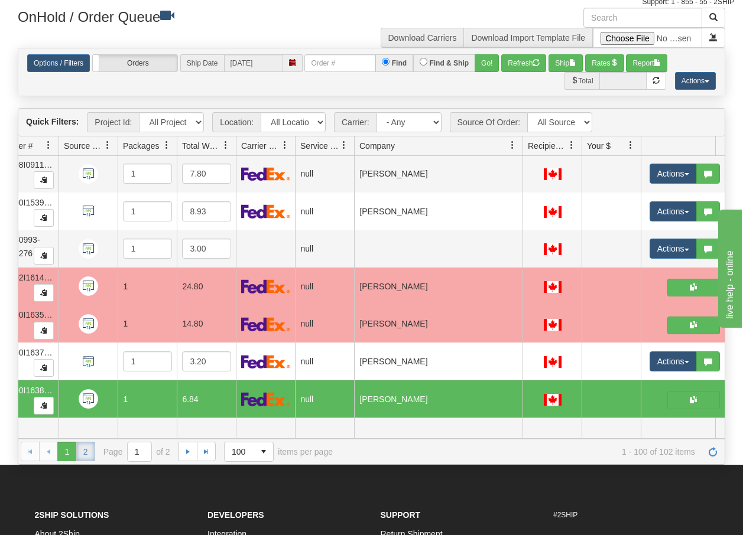
click at [84, 453] on link "2" at bounding box center [85, 451] width 19 height 19
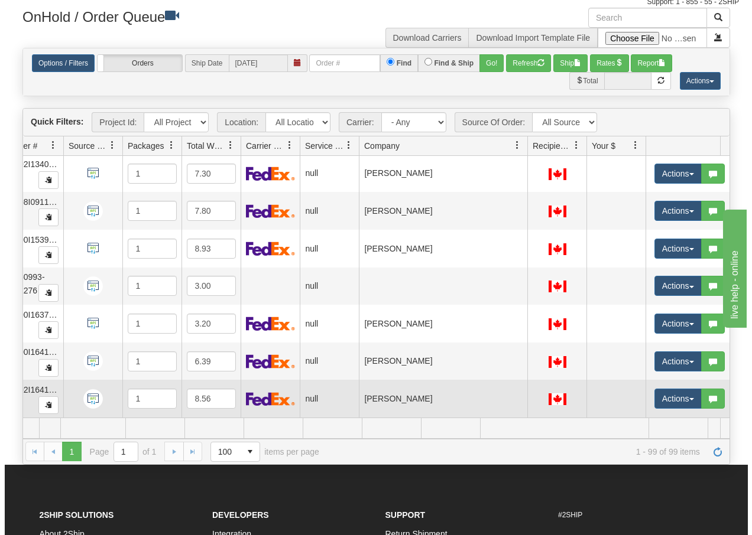
scroll to position [0, 121]
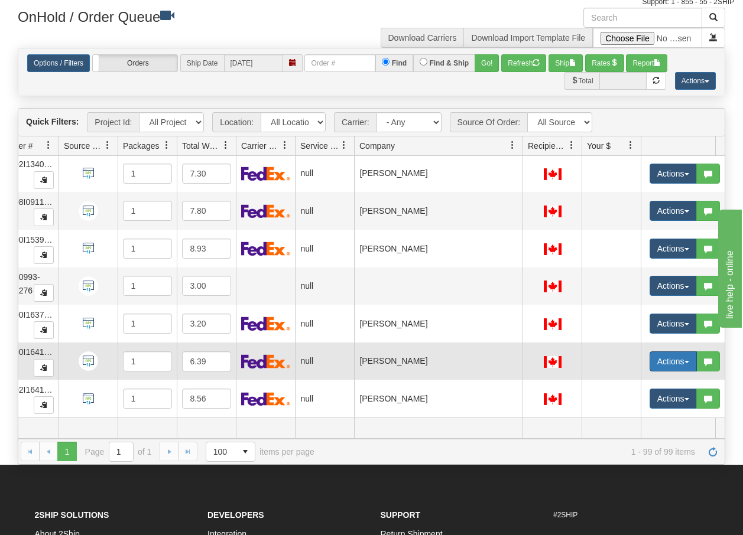
click at [686, 356] on button "Actions" at bounding box center [672, 362] width 47 height 20
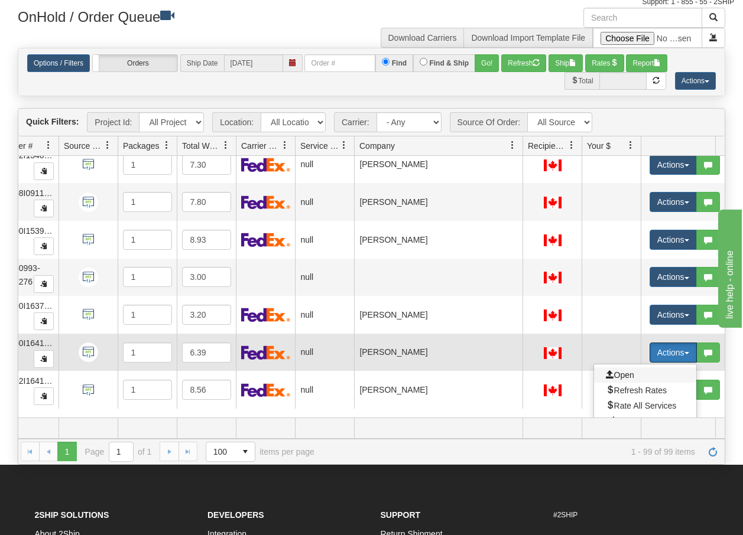
click at [634, 375] on span "Open" at bounding box center [620, 374] width 28 height 9
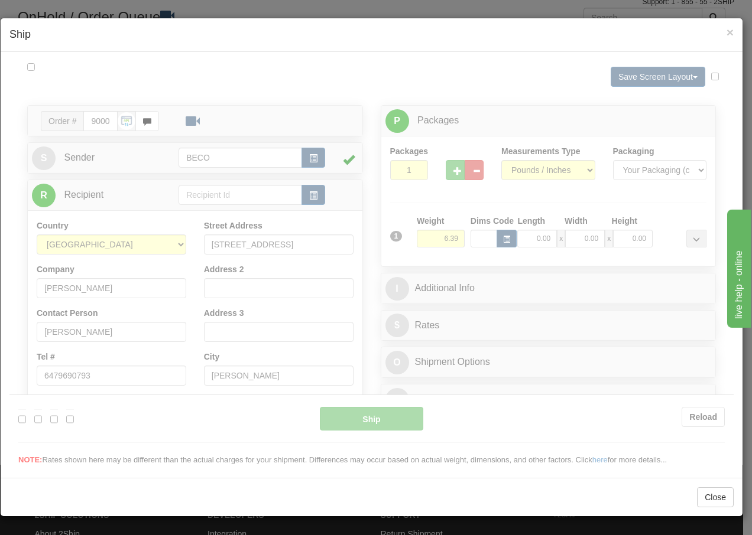
scroll to position [0, 0]
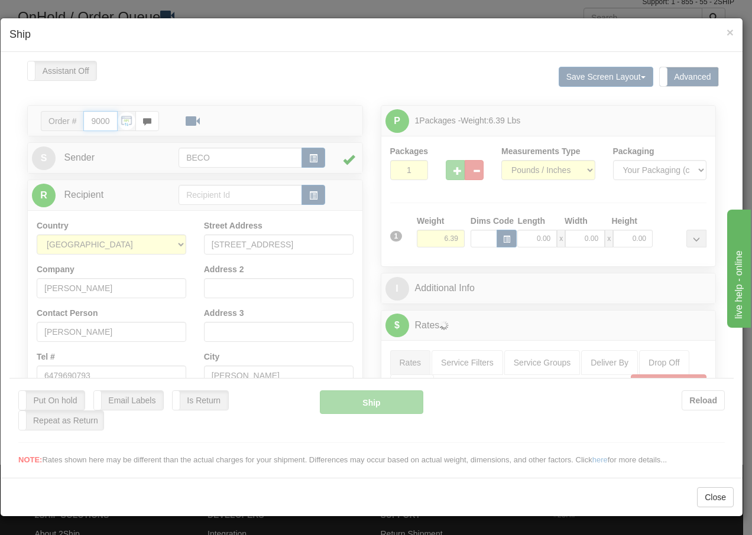
type input "13:55"
type input "16:00"
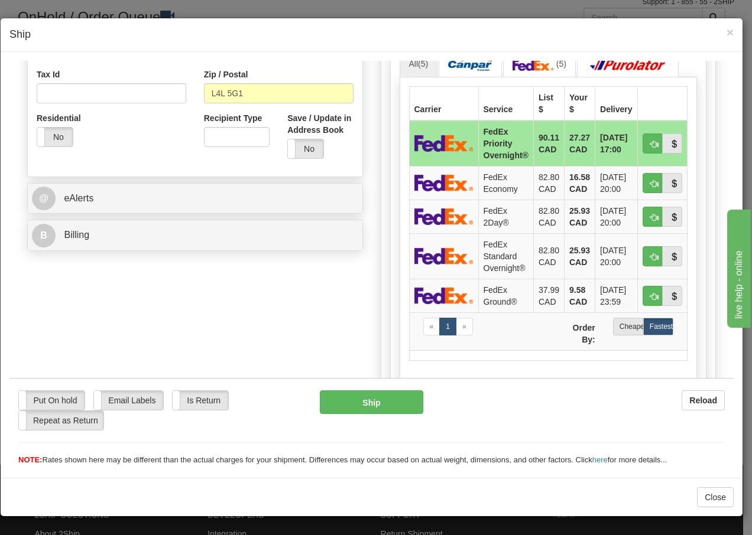
scroll to position [394, 0]
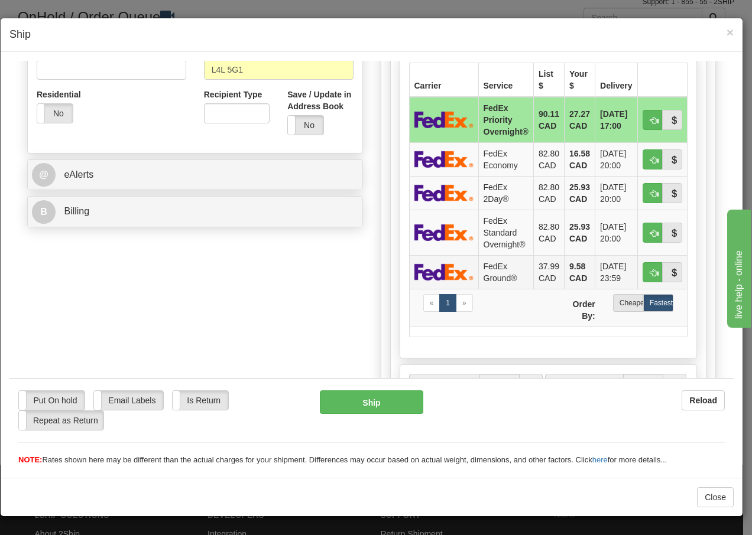
click at [495, 273] on td "FedEx Ground®" at bounding box center [505, 272] width 55 height 34
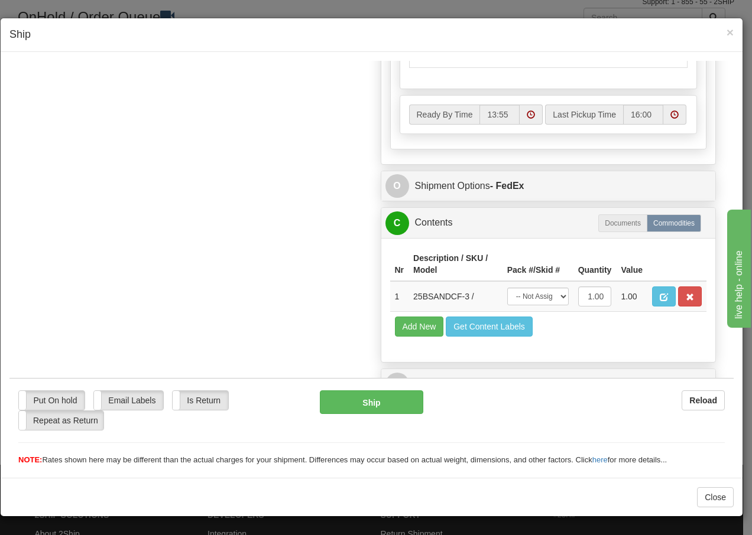
scroll to position [683, 0]
click at [552, 301] on select "-- Not Assigned -- Package 1" at bounding box center [537, 296] width 61 height 18
select select "0"
click at [507, 287] on select "-- Not Assigned -- Package 1" at bounding box center [537, 296] width 61 height 18
click at [374, 410] on button "Ship" at bounding box center [371, 402] width 103 height 24
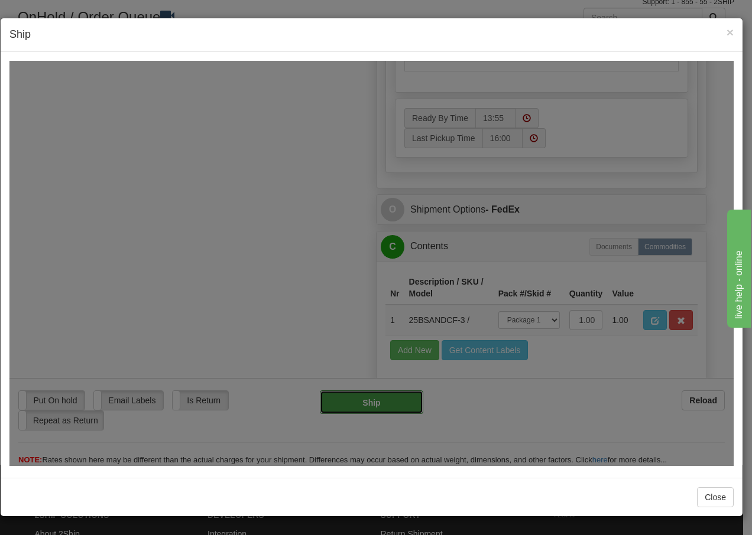
type input "92"
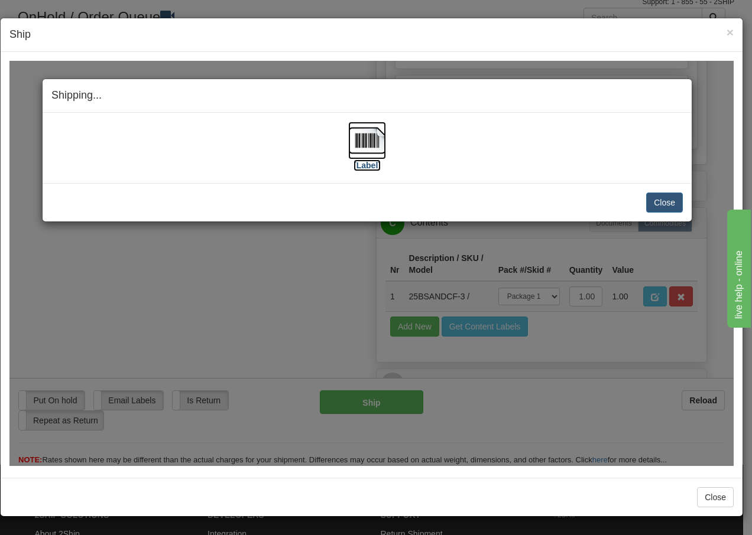
click at [363, 134] on img at bounding box center [367, 140] width 38 height 38
click at [664, 199] on button "Close" at bounding box center [664, 202] width 37 height 20
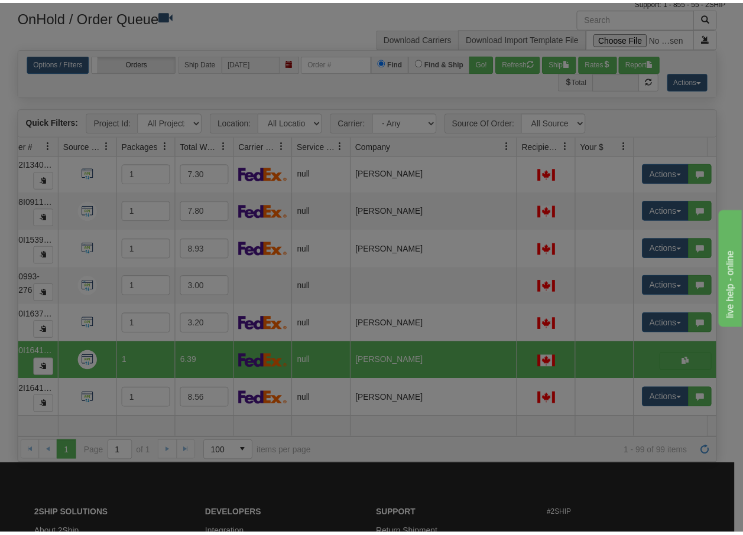
scroll to position [0, 0]
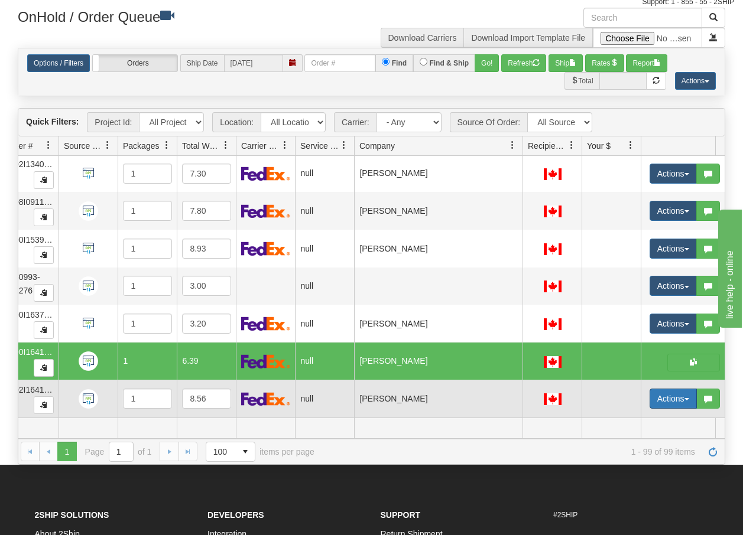
click at [688, 389] on button "Actions" at bounding box center [672, 399] width 47 height 20
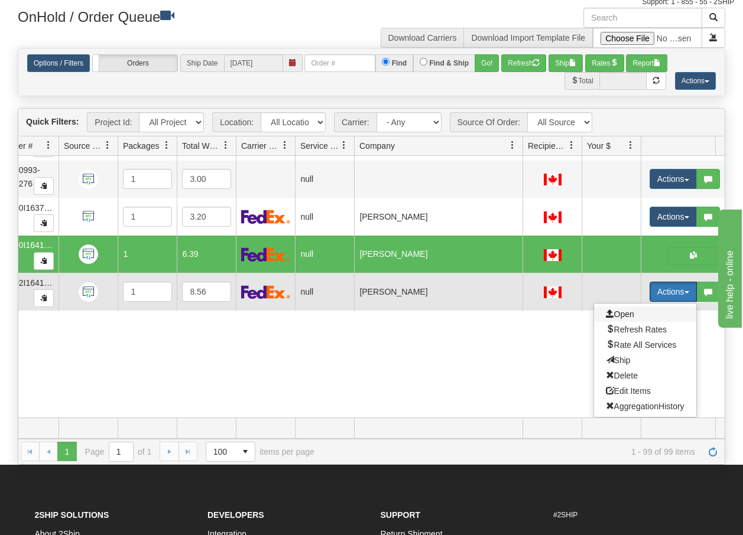
click at [620, 310] on span "Open" at bounding box center [620, 314] width 28 height 9
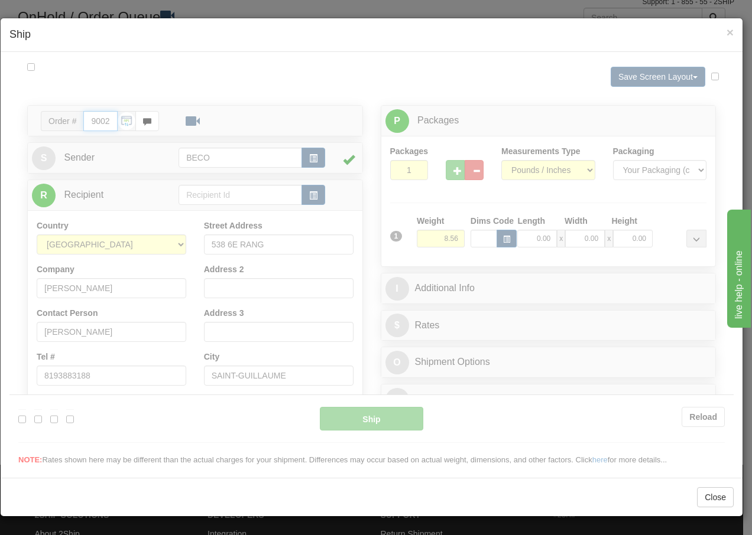
type input "13:56"
type input "16:00"
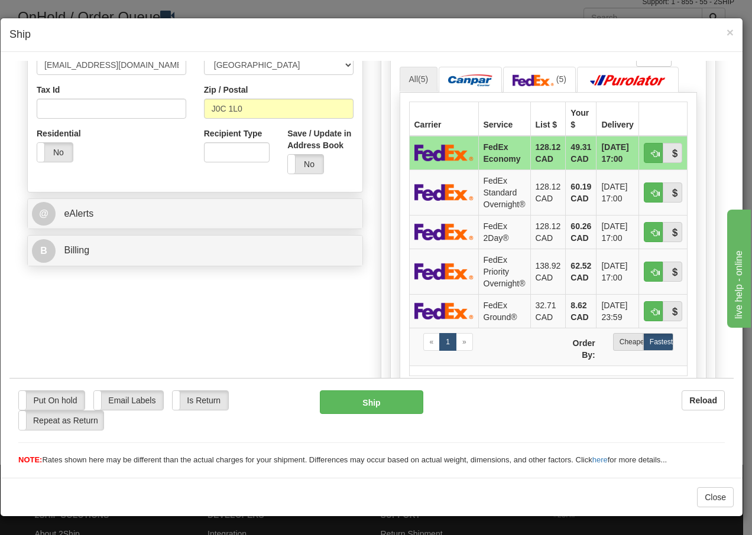
scroll to position [370, 0]
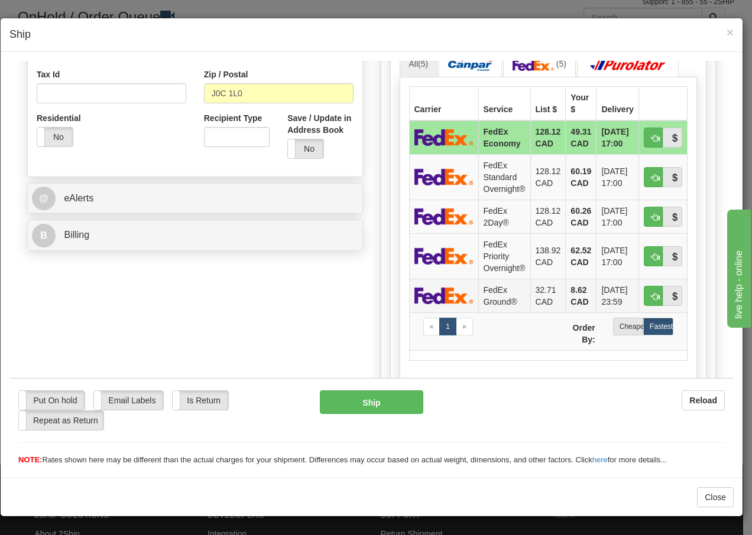
click at [494, 295] on td "FedEx Ground®" at bounding box center [504, 295] width 52 height 34
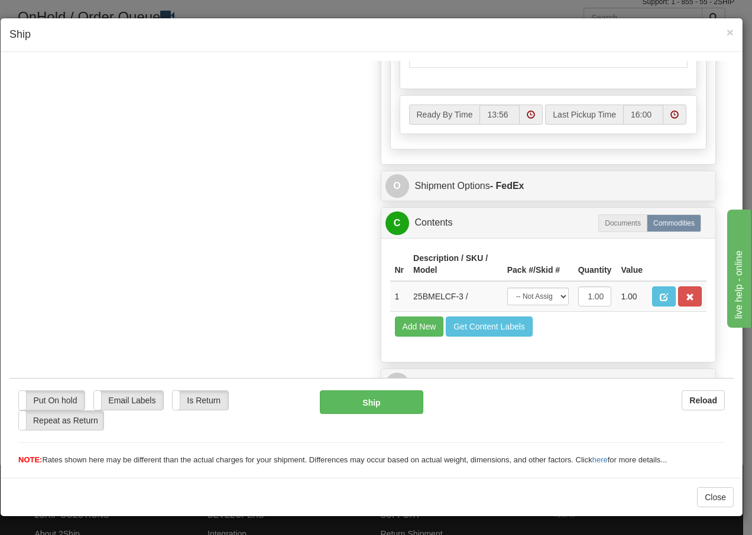
scroll to position [683, 0]
click at [549, 294] on select "-- Not Assigned -- Package 1" at bounding box center [537, 296] width 61 height 18
select select "0"
click at [507, 287] on select "-- Not Assigned -- Package 1" at bounding box center [537, 296] width 61 height 18
click at [344, 405] on button "Ship" at bounding box center [371, 402] width 103 height 24
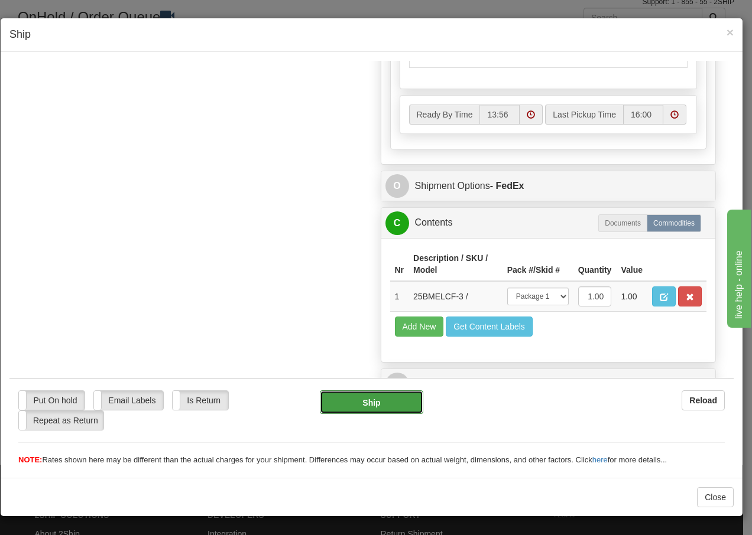
type input "92"
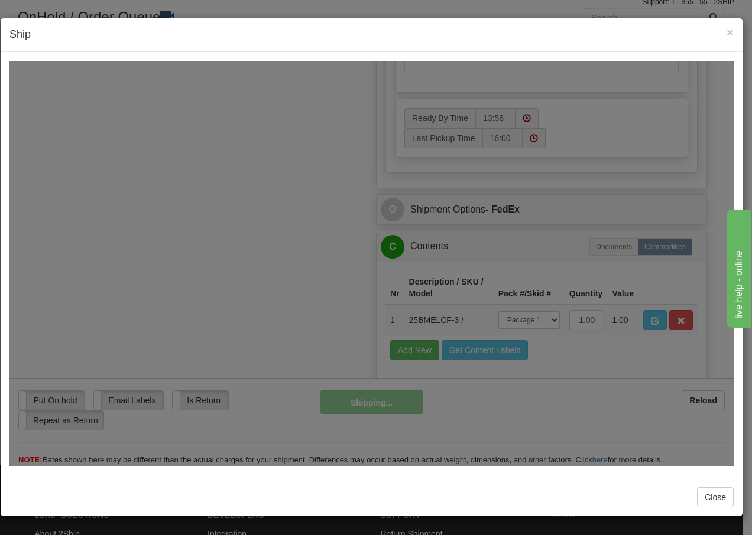
scroll to position [707, 0]
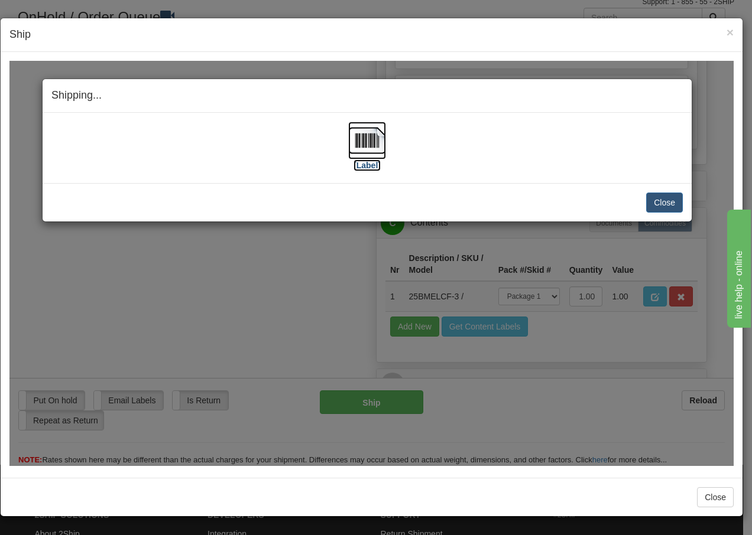
click at [372, 146] on img at bounding box center [367, 140] width 38 height 38
click at [662, 201] on button "Close" at bounding box center [664, 202] width 37 height 20
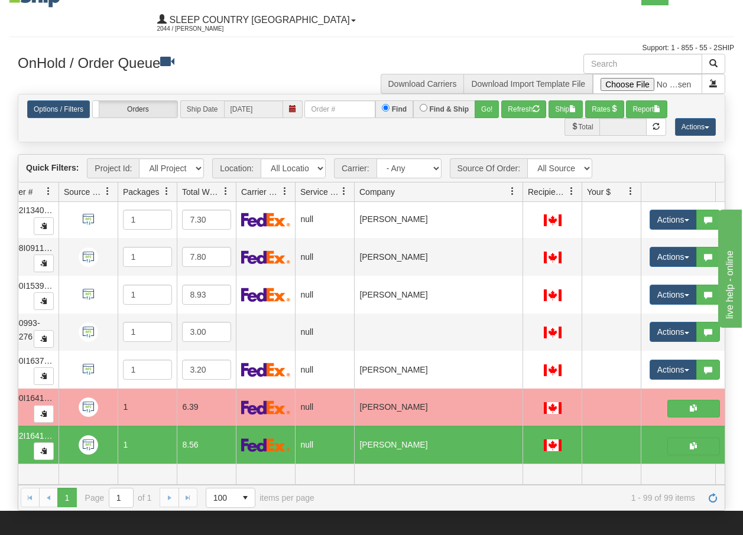
scroll to position [0, 0]
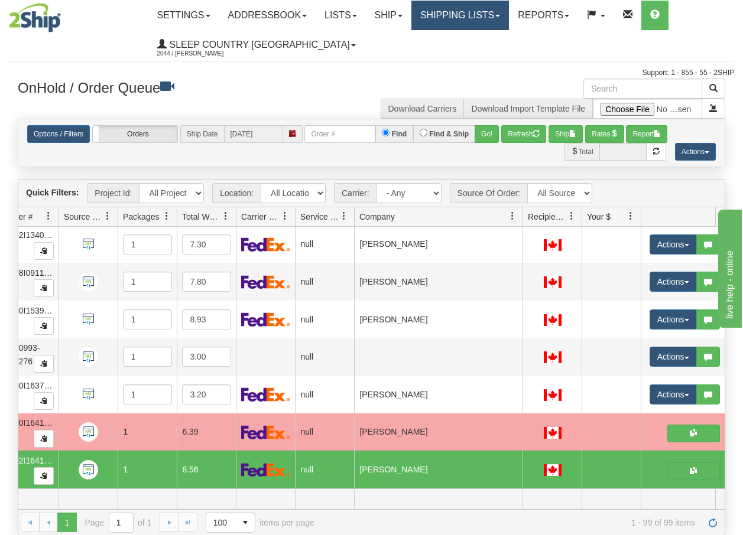
click at [483, 18] on link "Shipping lists" at bounding box center [459, 16] width 97 height 30
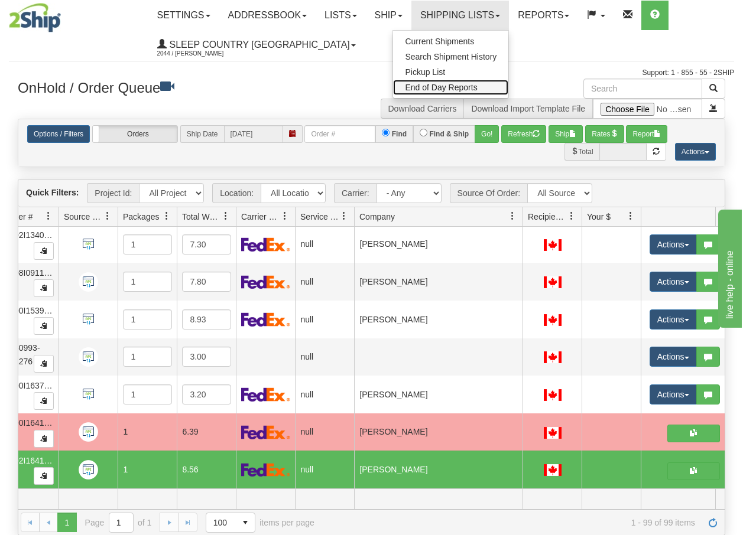
click at [461, 87] on span "End of Day Reports" at bounding box center [441, 87] width 72 height 9
